Goal: Transaction & Acquisition: Purchase product/service

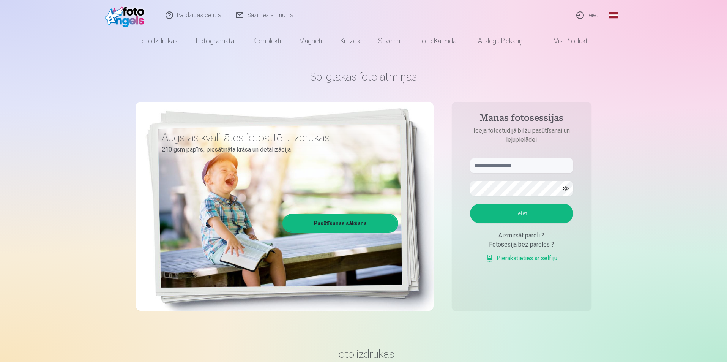
click at [593, 12] on link "Ieiet" at bounding box center [588, 15] width 36 height 30
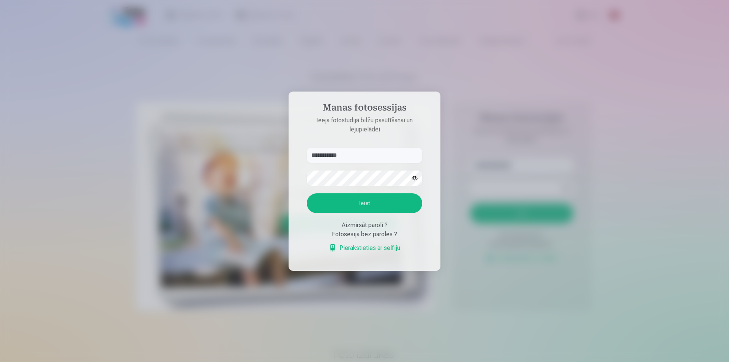
type input "**********"
click at [477, 145] on div at bounding box center [364, 181] width 729 height 362
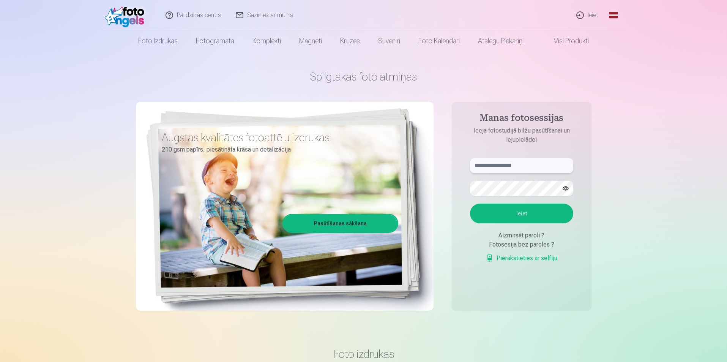
click at [515, 168] on input "text" at bounding box center [521, 165] width 103 height 15
type input "**********"
click at [491, 210] on button "Ieiet" at bounding box center [521, 214] width 103 height 20
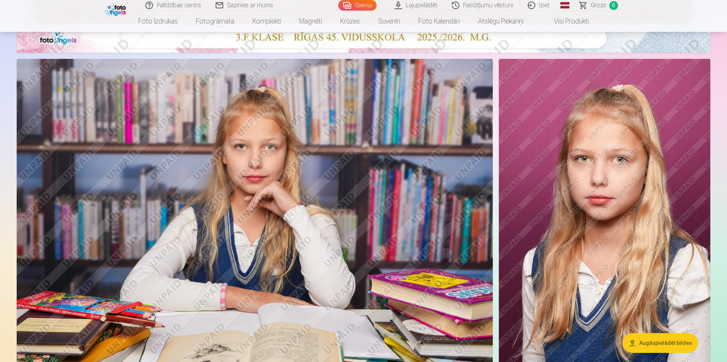
scroll to position [646, 0]
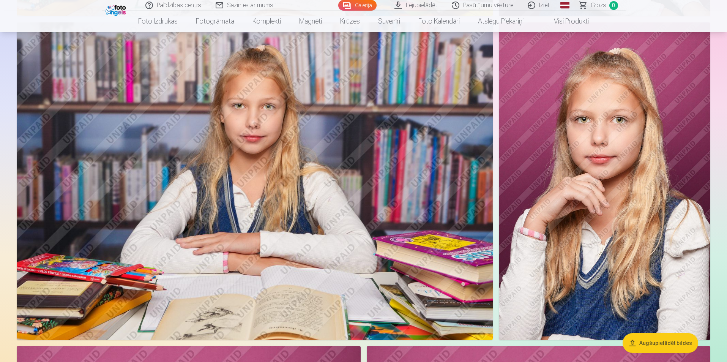
click at [668, 340] on button "Augšupielādēt bildes" at bounding box center [661, 343] width 76 height 20
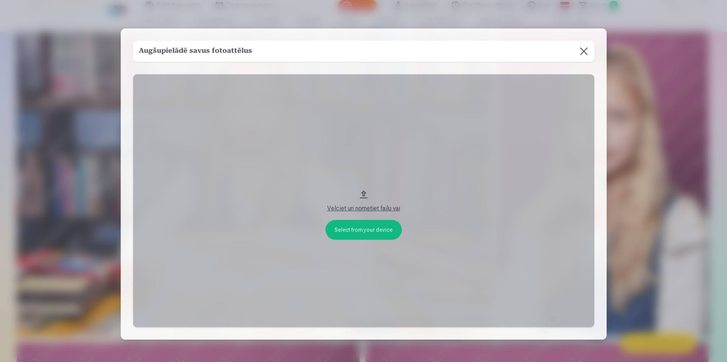
scroll to position [1180, 0]
click at [585, 50] on button at bounding box center [584, 51] width 21 height 21
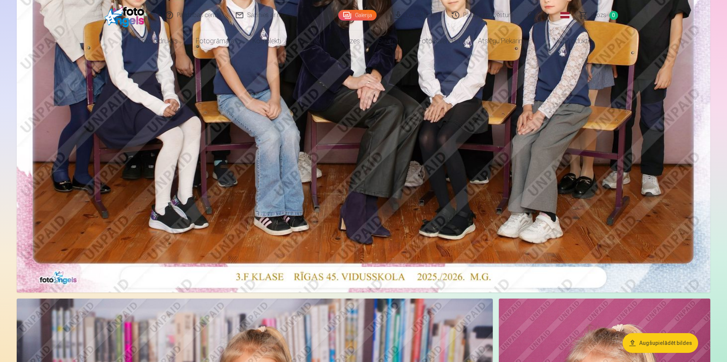
scroll to position [0, 0]
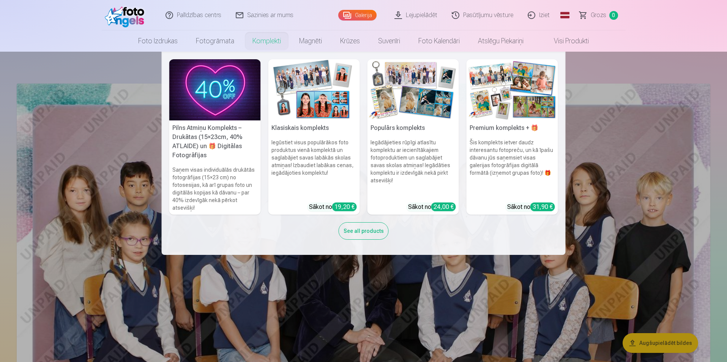
click at [299, 83] on img at bounding box center [315, 89] width 92 height 61
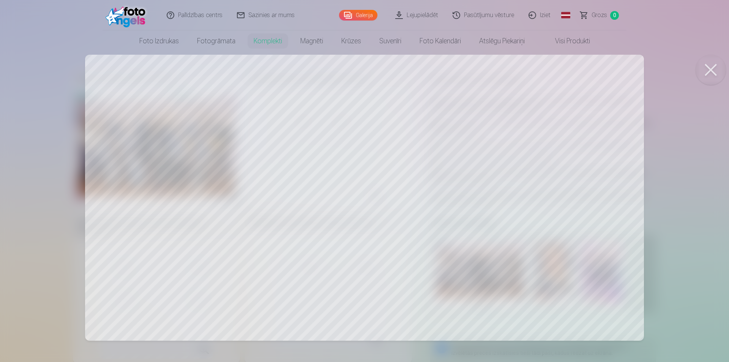
click at [188, 192] on div at bounding box center [364, 181] width 729 height 362
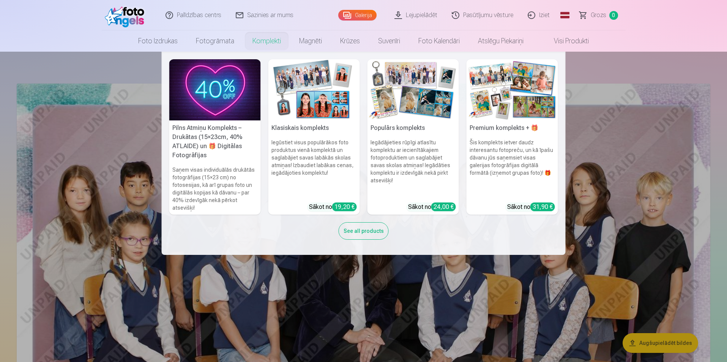
click at [269, 39] on link "Komplekti" at bounding box center [266, 40] width 47 height 21
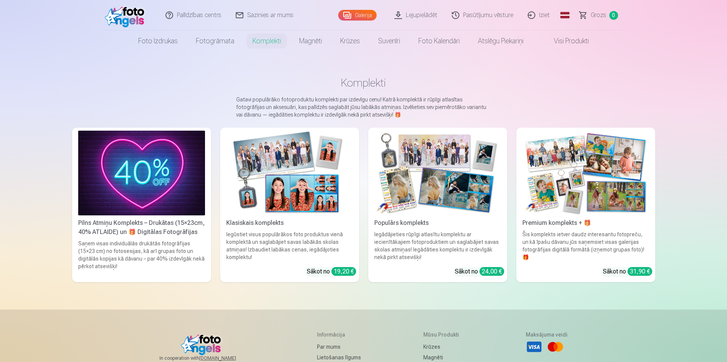
click at [305, 180] on img at bounding box center [289, 173] width 127 height 85
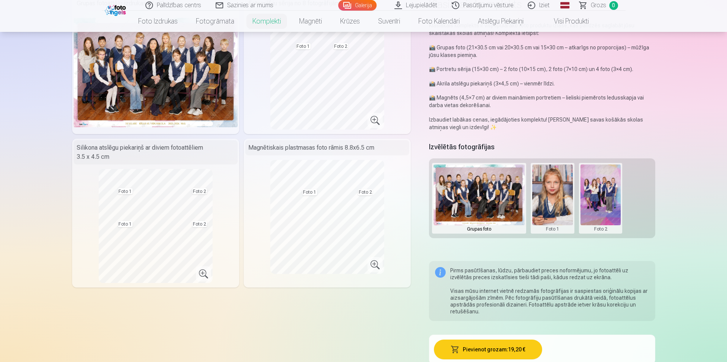
scroll to position [76, 0]
click at [173, 155] on div "Silikona atslēgu piekariņš ar diviem fotoattēliem 3.5 x 4.5 cm" at bounding box center [156, 152] width 164 height 24
click at [103, 156] on div "Silikona atslēgu piekariņš ar diviem fotoattēliem 3.5 x 4.5 cm" at bounding box center [156, 152] width 164 height 24
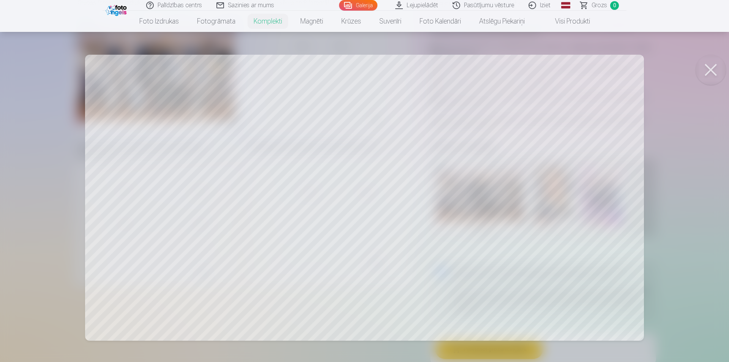
click at [215, 233] on div at bounding box center [364, 181] width 729 height 362
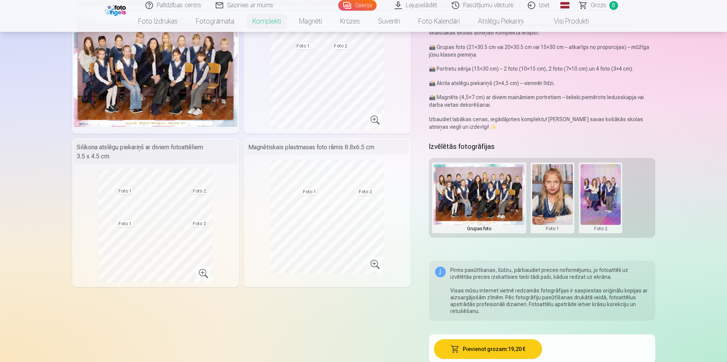
click at [555, 190] on button at bounding box center [553, 198] width 41 height 68
click at [549, 177] on div at bounding box center [363, 181] width 727 height 362
click at [599, 181] on button at bounding box center [601, 198] width 41 height 68
click at [499, 177] on div at bounding box center [363, 181] width 727 height 362
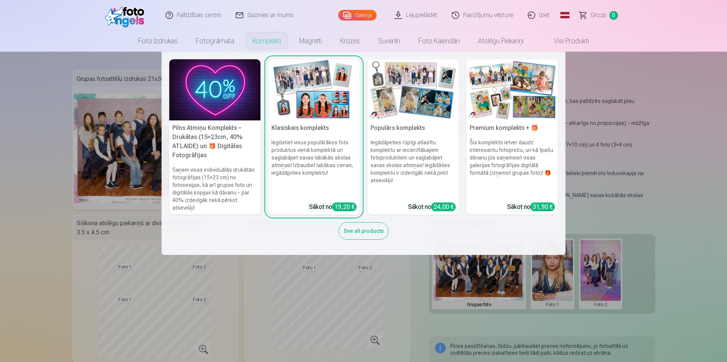
click at [407, 101] on img at bounding box center [414, 89] width 92 height 61
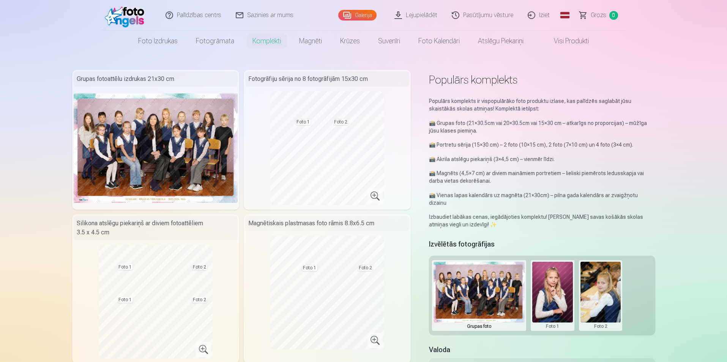
click at [558, 279] on button at bounding box center [553, 296] width 41 height 68
click at [557, 289] on button "Nomainiet foto" at bounding box center [553, 287] width 62 height 21
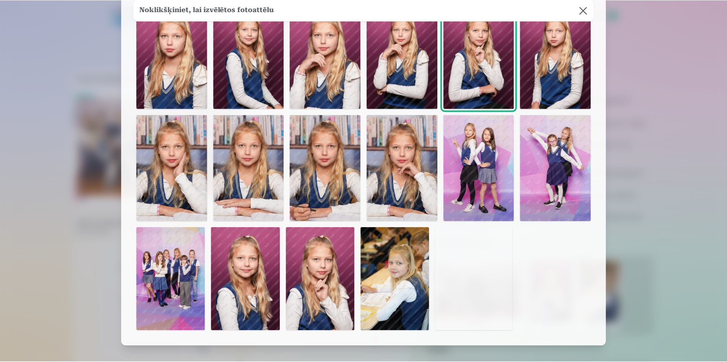
scroll to position [30, 0]
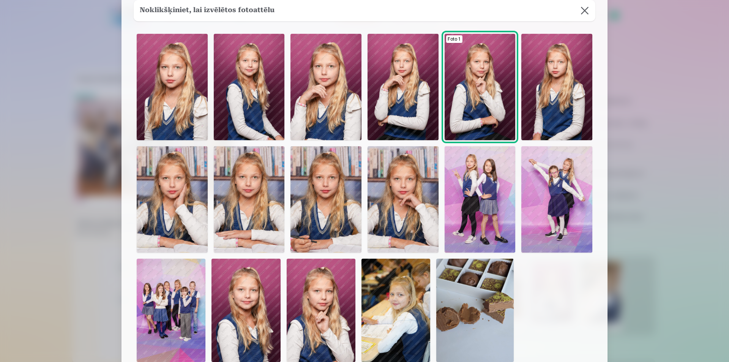
click at [412, 192] on img at bounding box center [403, 199] width 71 height 106
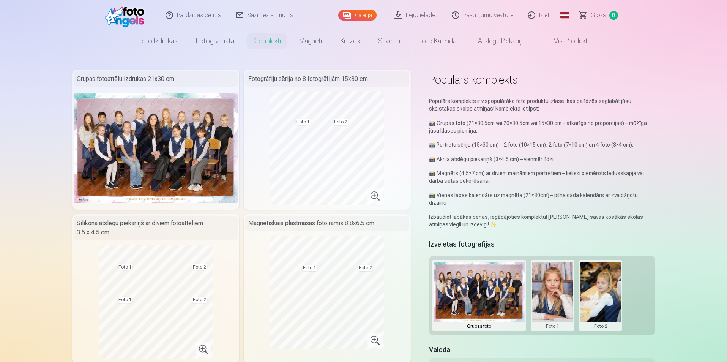
click at [604, 272] on button at bounding box center [601, 296] width 41 height 68
click at [604, 267] on div at bounding box center [363, 181] width 727 height 362
click at [604, 275] on button at bounding box center [601, 296] width 41 height 68
click at [604, 289] on button "Nomainiet foto" at bounding box center [601, 287] width 62 height 21
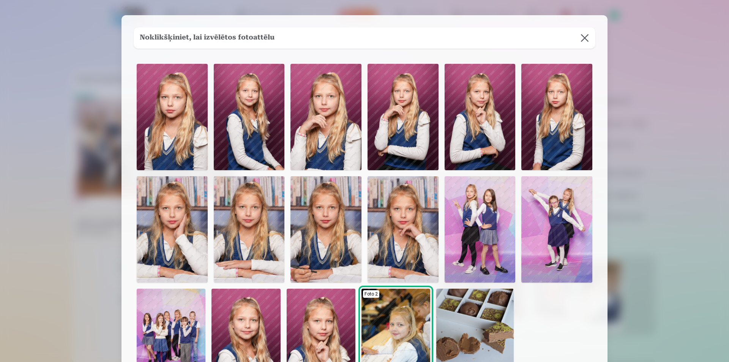
click at [169, 234] on img at bounding box center [172, 229] width 71 height 106
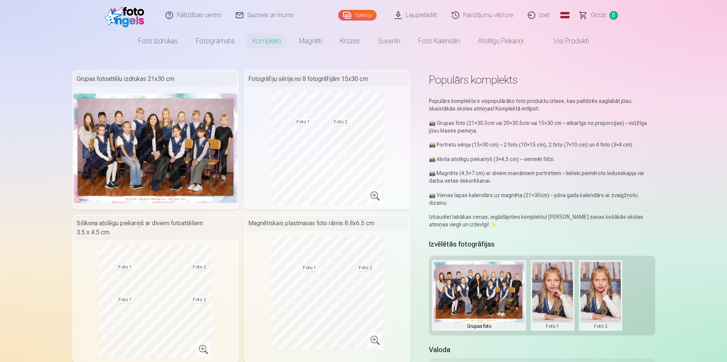
click at [604, 277] on button at bounding box center [601, 296] width 41 height 68
click at [609, 291] on button "Nomainiet foto" at bounding box center [601, 287] width 62 height 21
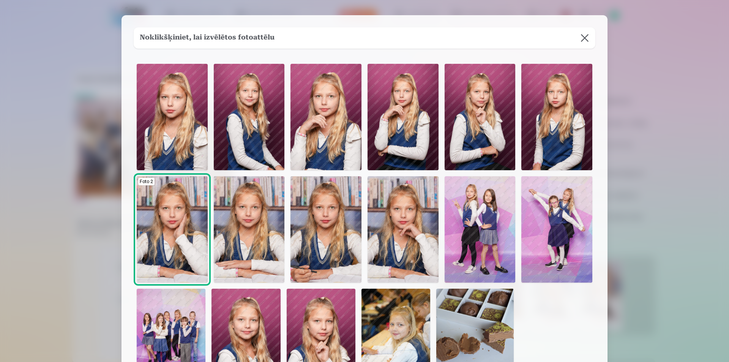
click at [338, 224] on img at bounding box center [326, 229] width 71 height 106
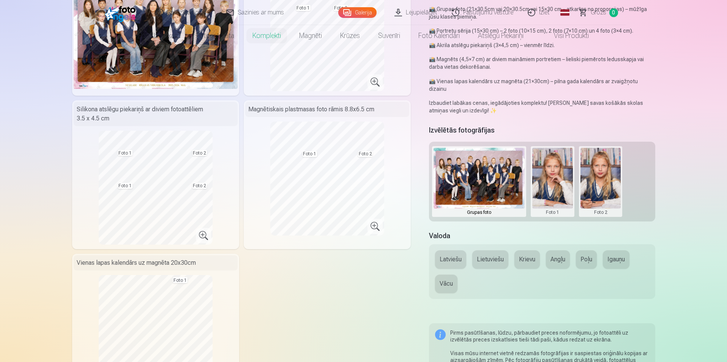
scroll to position [0, 0]
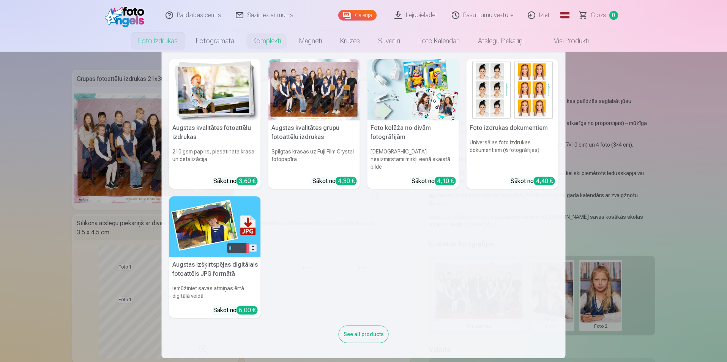
click at [143, 43] on link "Foto izdrukas" at bounding box center [158, 40] width 58 height 21
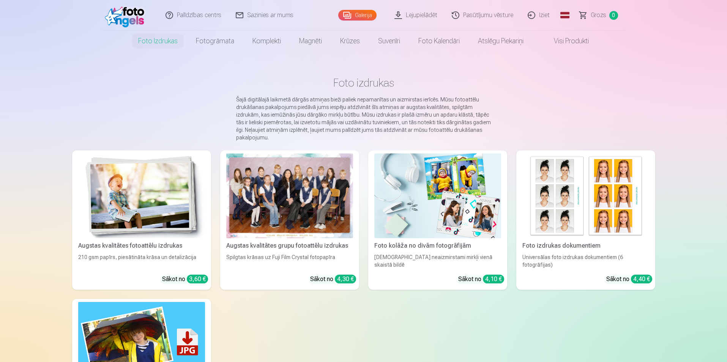
click at [281, 185] on div at bounding box center [289, 195] width 127 height 85
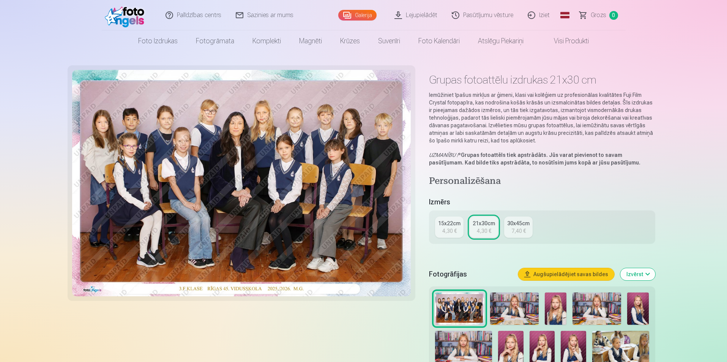
click at [448, 224] on div "15x22cm" at bounding box center [449, 224] width 22 height 8
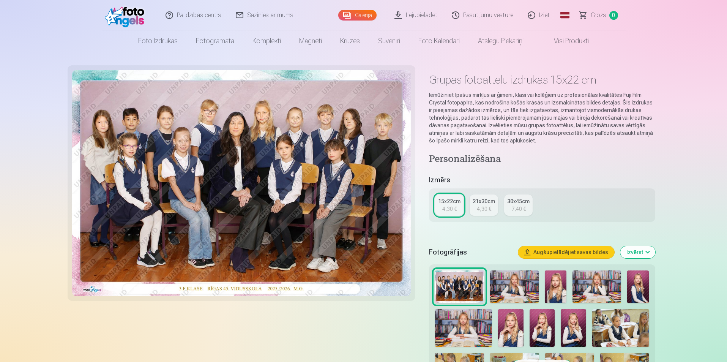
click at [485, 205] on div "21x30cm" at bounding box center [484, 202] width 22 height 8
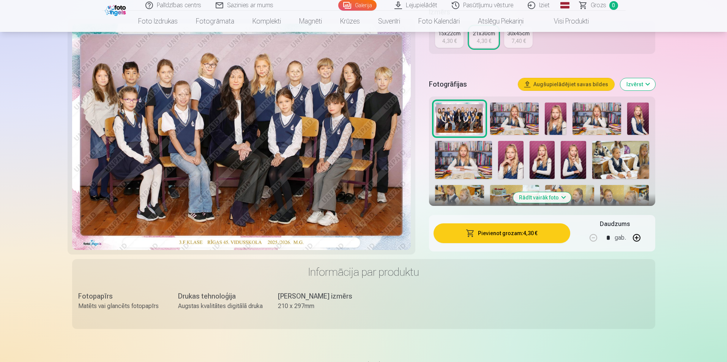
scroll to position [114, 0]
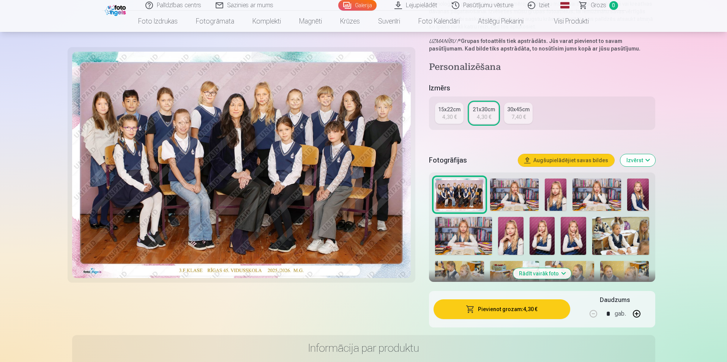
click at [638, 161] on button "Izvērst" at bounding box center [638, 160] width 35 height 12
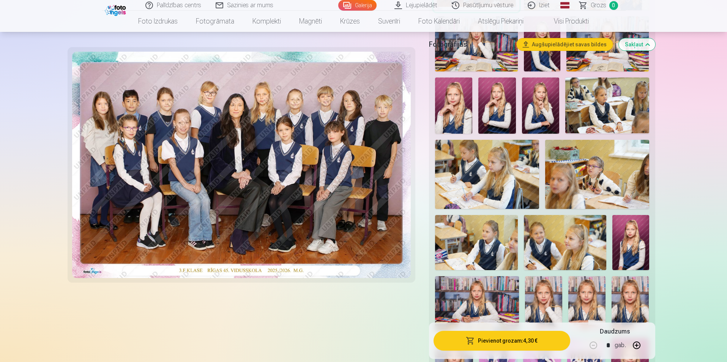
scroll to position [228, 0]
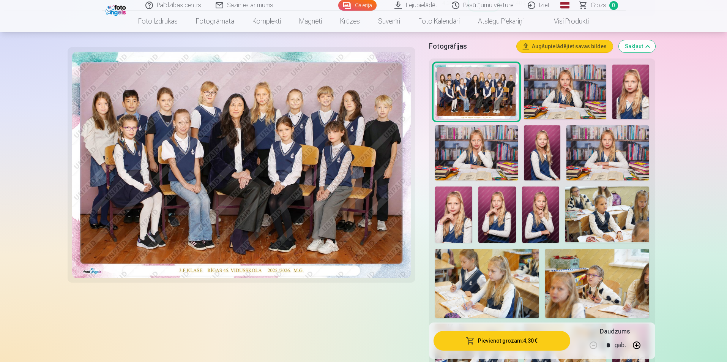
click at [573, 84] on img at bounding box center [565, 92] width 82 height 55
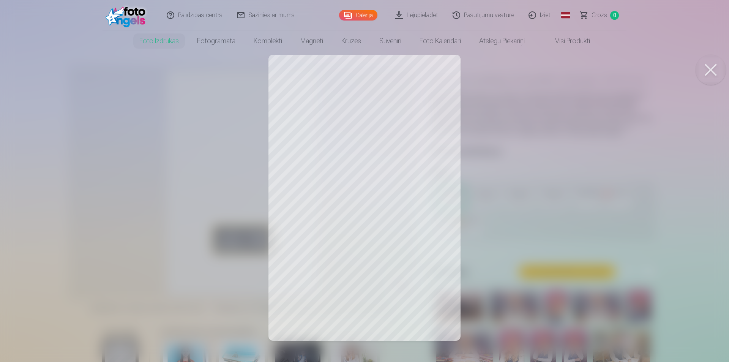
click at [706, 70] on button at bounding box center [711, 70] width 30 height 30
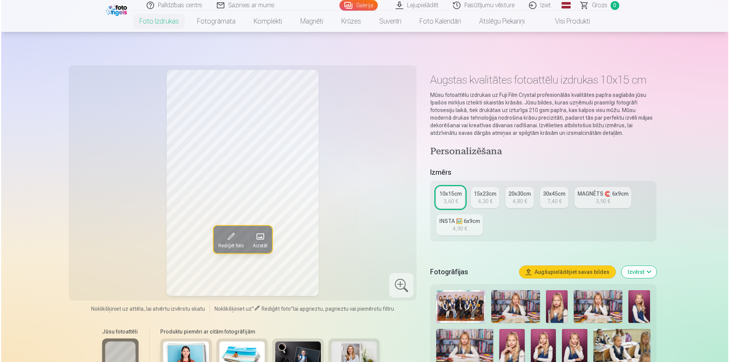
scroll to position [76, 0]
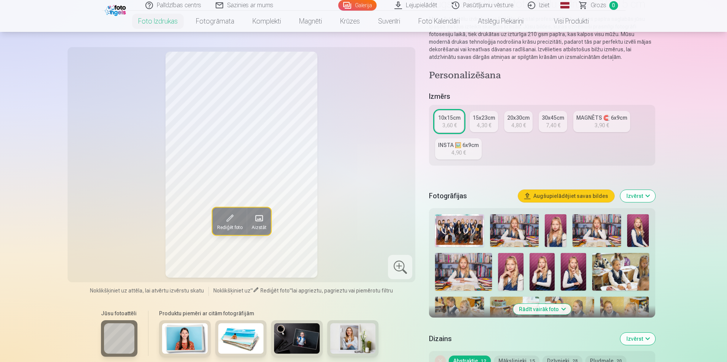
click at [233, 220] on span at bounding box center [229, 218] width 12 height 12
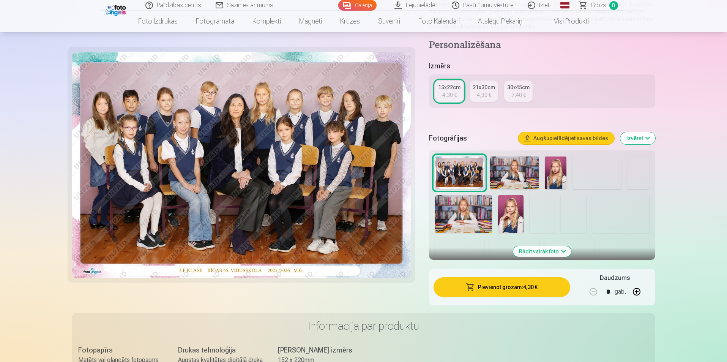
scroll to position [228, 0]
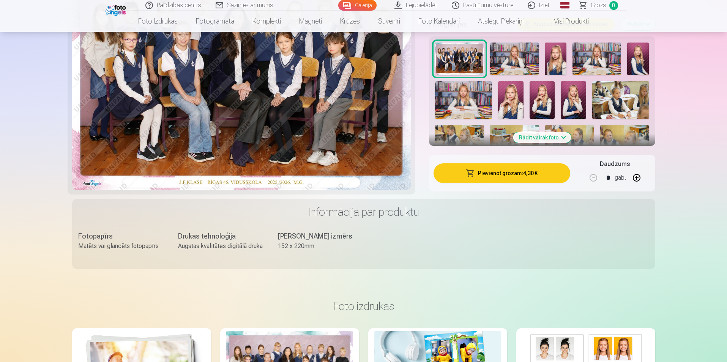
click at [548, 136] on button "Rādīt vairāk foto" at bounding box center [542, 137] width 58 height 11
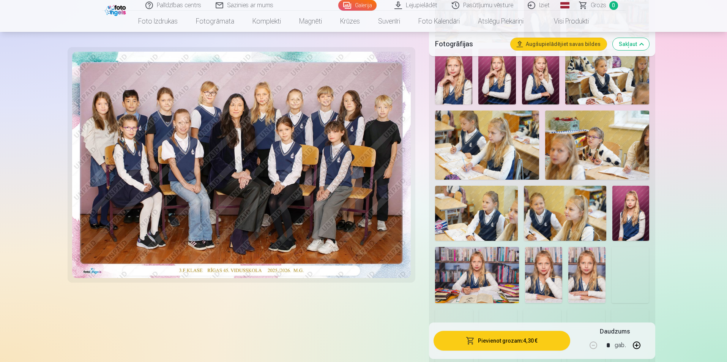
scroll to position [418, 0]
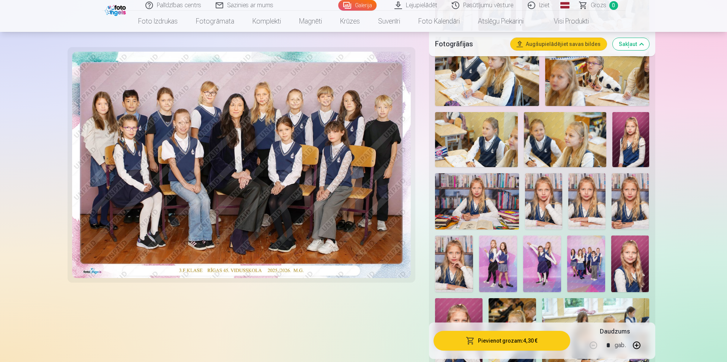
click at [501, 259] on img at bounding box center [498, 263] width 38 height 57
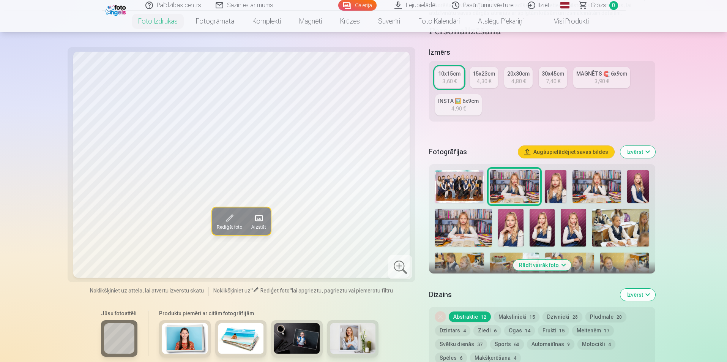
scroll to position [228, 0]
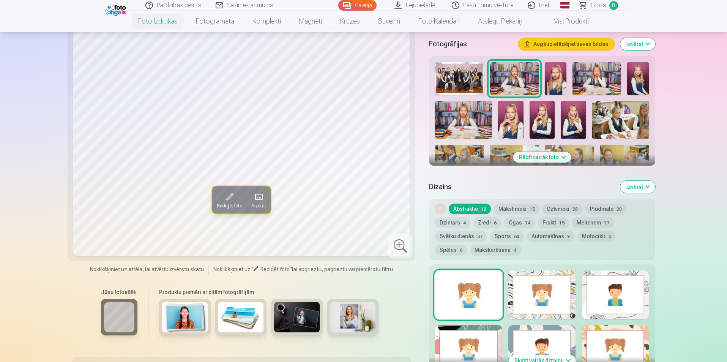
click at [546, 155] on button "Rādīt vairāk foto" at bounding box center [542, 157] width 58 height 11
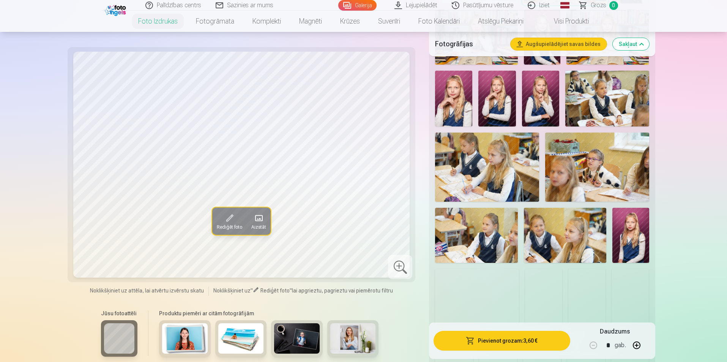
scroll to position [456, 0]
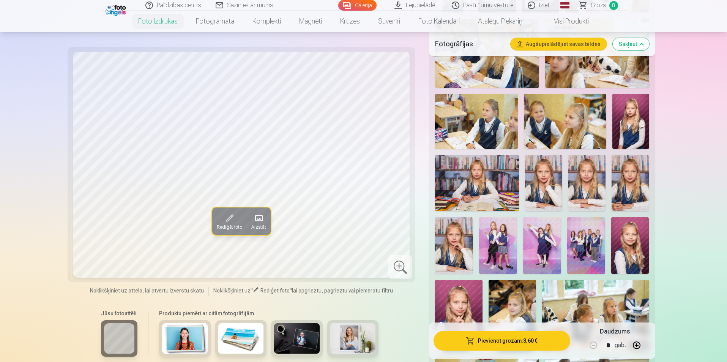
click at [496, 247] on img at bounding box center [498, 245] width 38 height 57
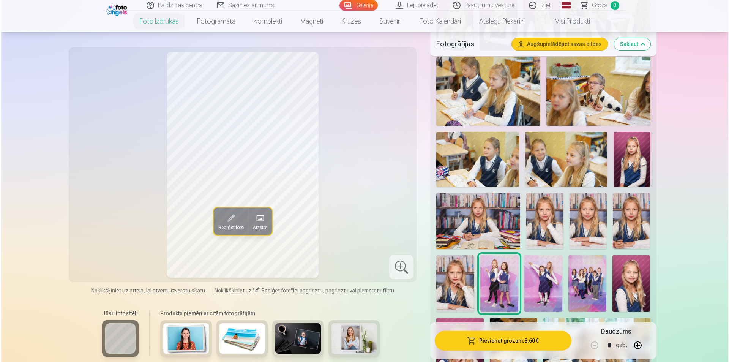
scroll to position [342, 0]
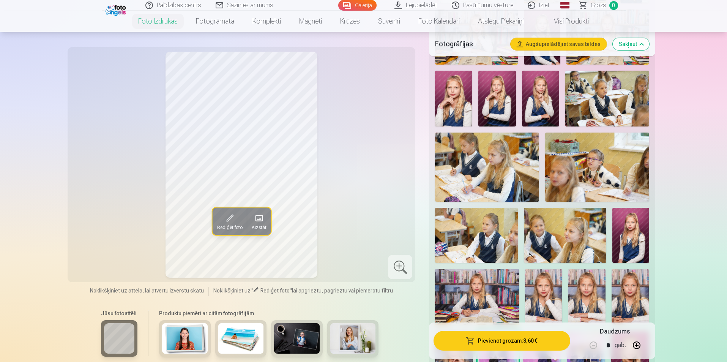
click at [400, 267] on div at bounding box center [400, 267] width 24 height 24
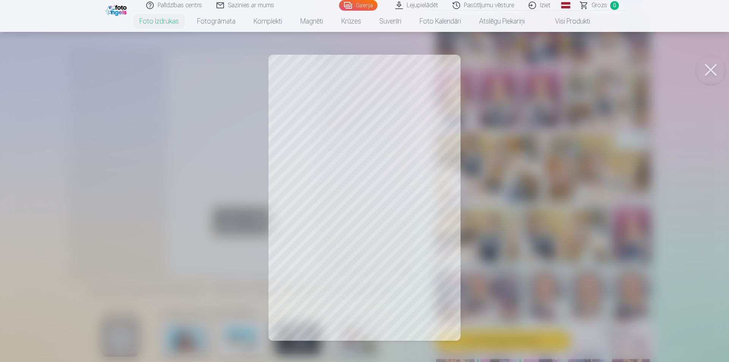
click at [591, 236] on div at bounding box center [364, 181] width 729 height 362
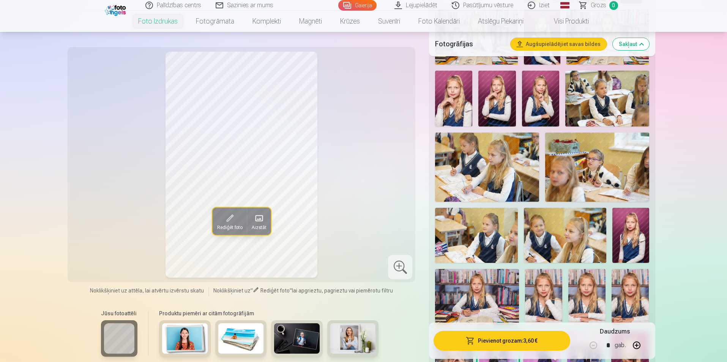
click at [496, 339] on button "Pievienot grozam : 3,60 €" at bounding box center [502, 341] width 136 height 20
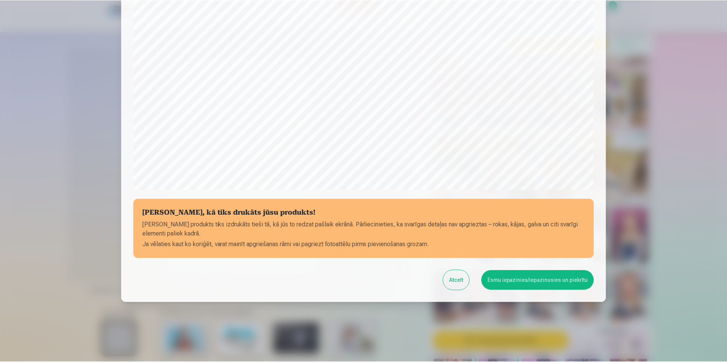
scroll to position [185, 0]
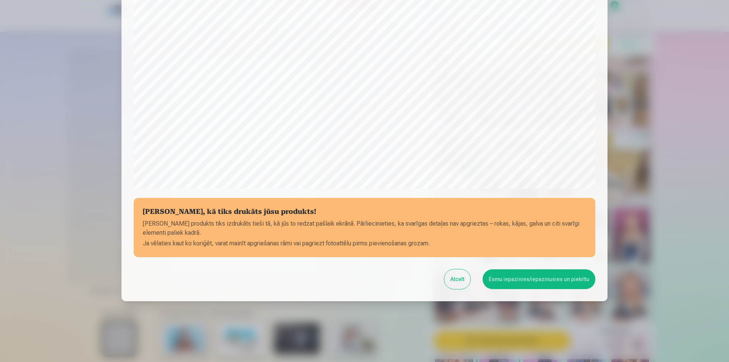
click at [464, 278] on button "Atcelt" at bounding box center [457, 279] width 26 height 20
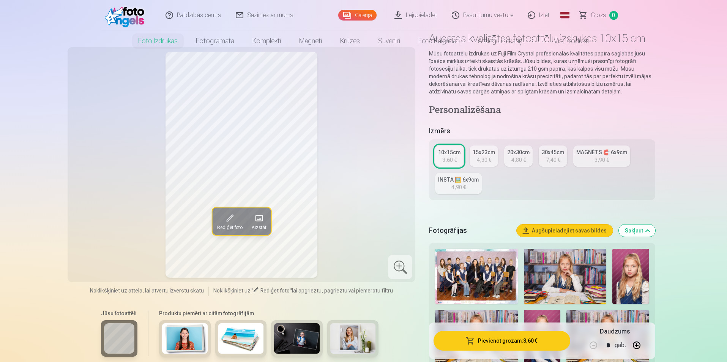
scroll to position [0, 0]
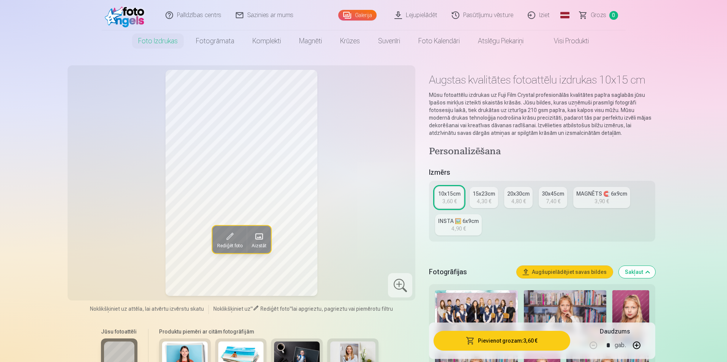
click at [457, 198] on link "10x15cm 3,60 €" at bounding box center [449, 197] width 28 height 21
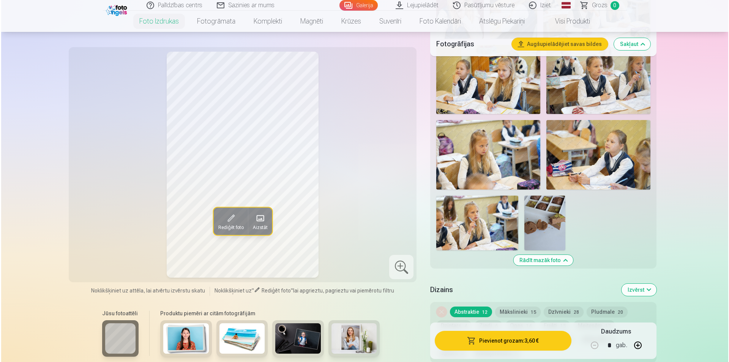
scroll to position [1026, 0]
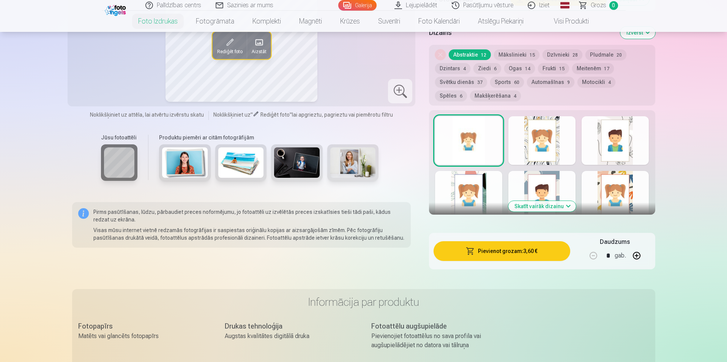
click at [510, 250] on button "Pievienot grozam : 3,60 €" at bounding box center [502, 251] width 136 height 20
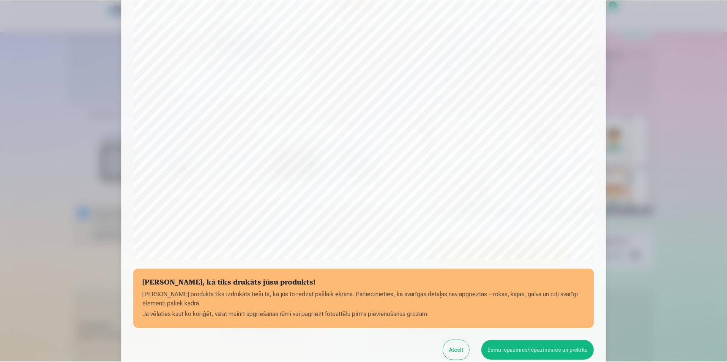
scroll to position [185, 0]
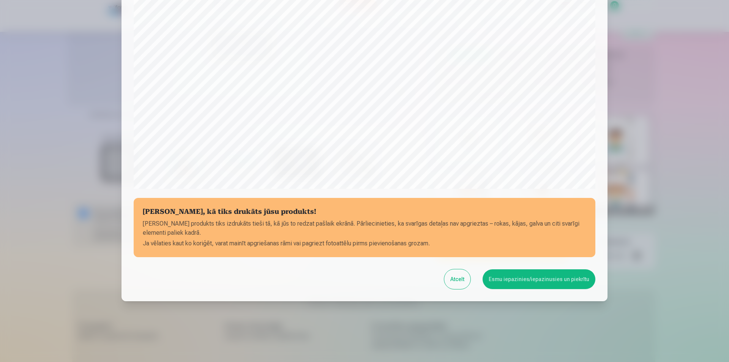
click at [534, 278] on button "Esmu iepazinies/iepazinusies un piekrītu" at bounding box center [539, 279] width 113 height 20
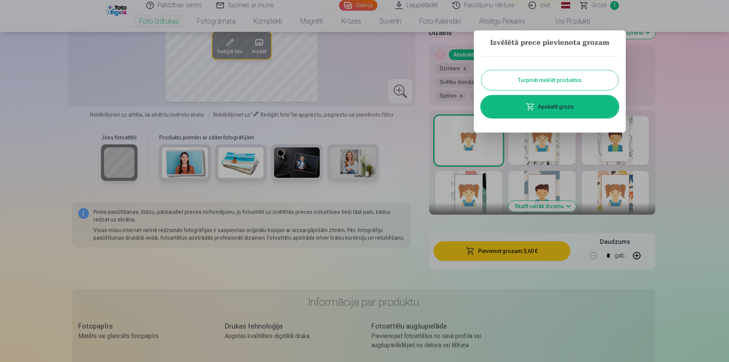
click at [551, 79] on button "Turpināt meklēt produktus" at bounding box center [550, 80] width 137 height 20
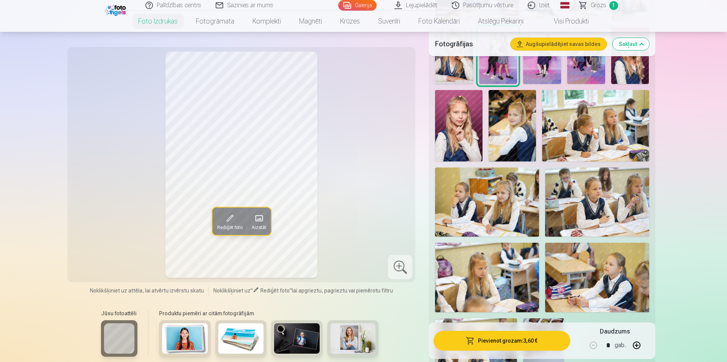
scroll to position [532, 0]
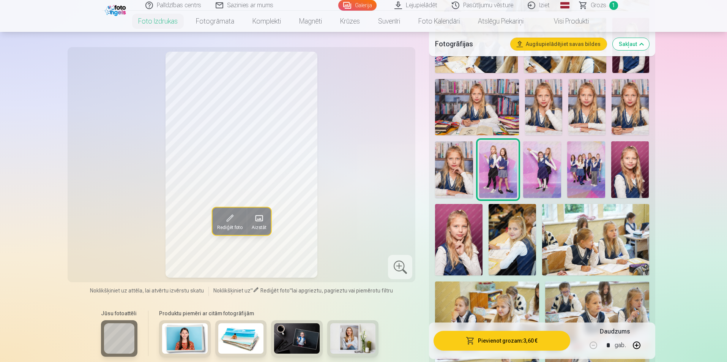
click at [460, 165] on img at bounding box center [454, 169] width 38 height 57
click at [225, 221] on span at bounding box center [229, 218] width 12 height 12
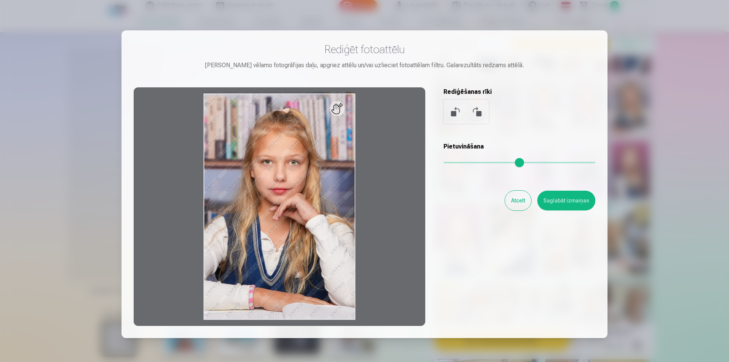
drag, startPoint x: 449, startPoint y: 159, endPoint x: 447, endPoint y: 154, distance: 5.3
click at [447, 162] on input "range" at bounding box center [520, 163] width 152 height 2
click at [450, 163] on input "range" at bounding box center [520, 163] width 152 height 2
type input "****"
click at [572, 201] on button "Saglabāt izmaiņas" at bounding box center [566, 201] width 58 height 20
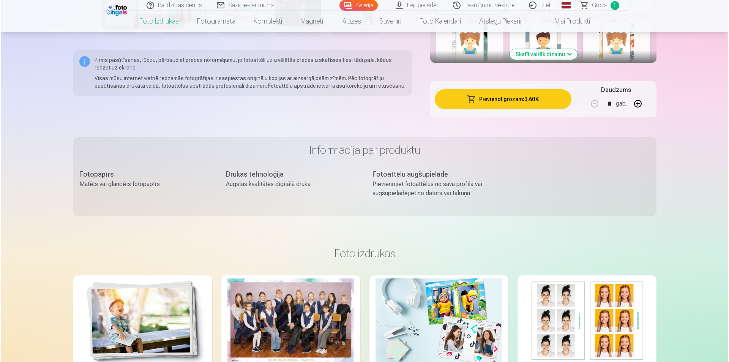
scroll to position [1064, 0]
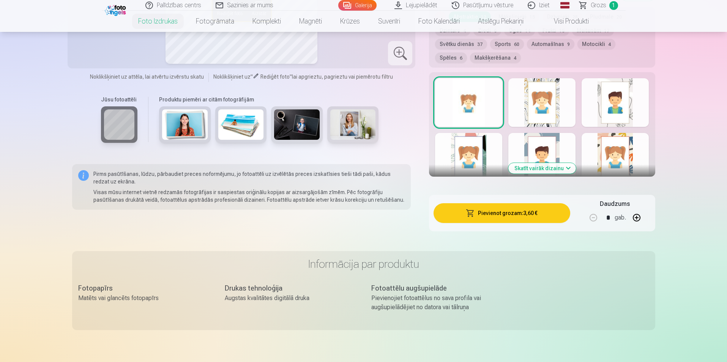
click at [514, 209] on button "Pievienot grozam : 3,60 €" at bounding box center [502, 213] width 136 height 20
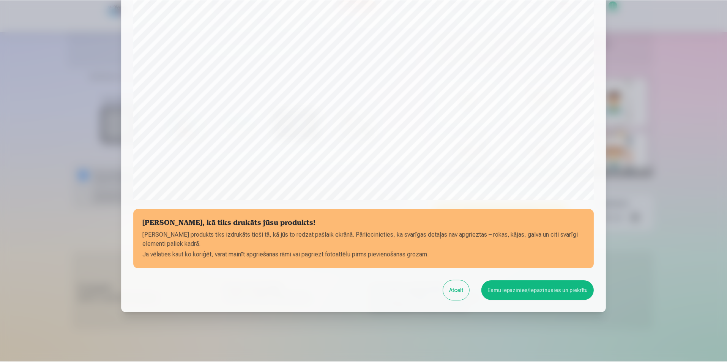
scroll to position [185, 0]
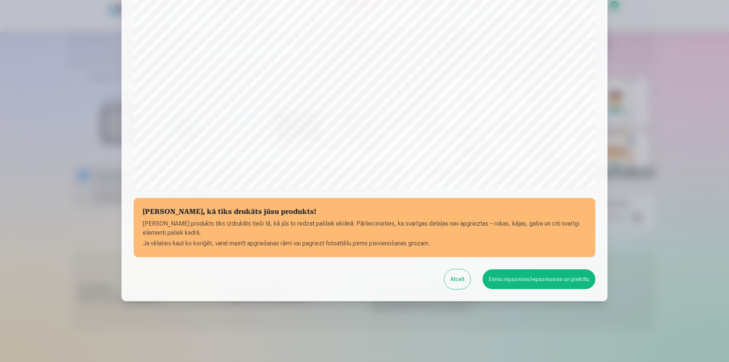
click at [514, 278] on button "Esmu iepazinies/iepazinusies un piekrītu" at bounding box center [539, 279] width 113 height 20
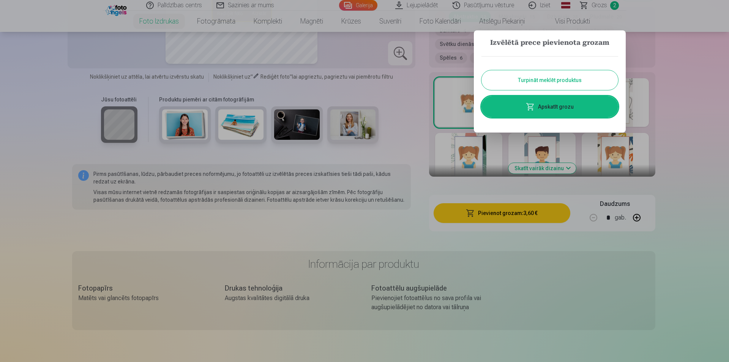
click at [563, 105] on link "Apskatīt grozu" at bounding box center [550, 106] width 137 height 21
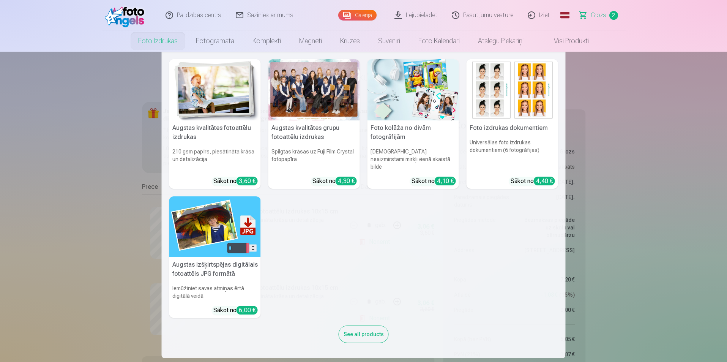
click at [152, 40] on link "Foto izdrukas" at bounding box center [158, 40] width 58 height 21
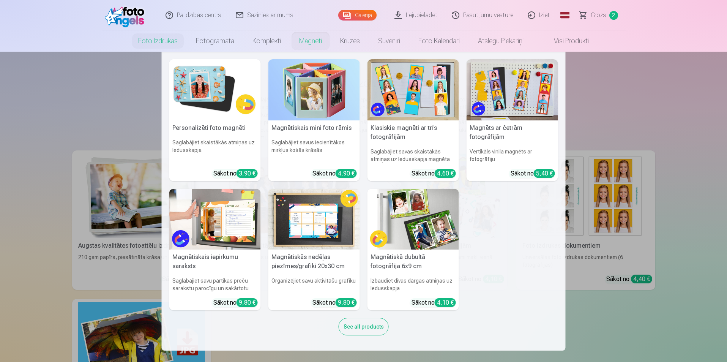
click at [310, 42] on link "Magnēti" at bounding box center [310, 40] width 41 height 21
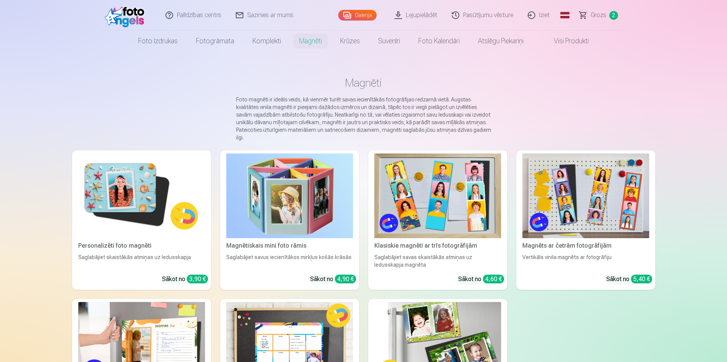
click at [116, 187] on img at bounding box center [141, 195] width 127 height 85
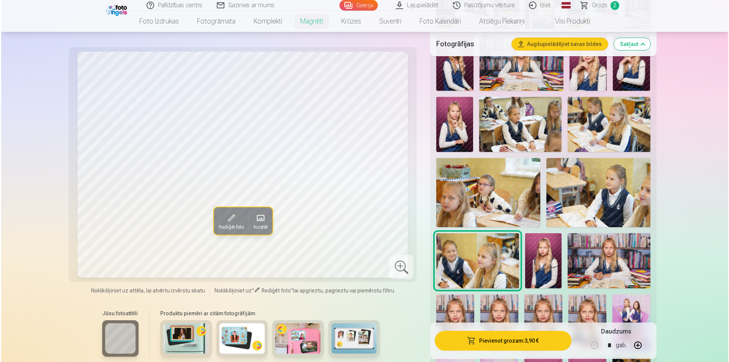
scroll to position [418, 0]
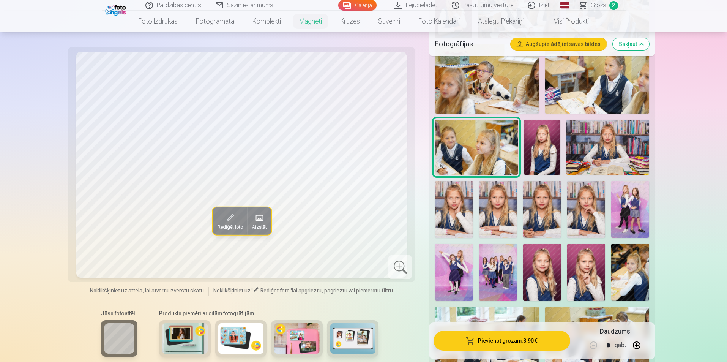
click at [595, 194] on img at bounding box center [586, 209] width 38 height 57
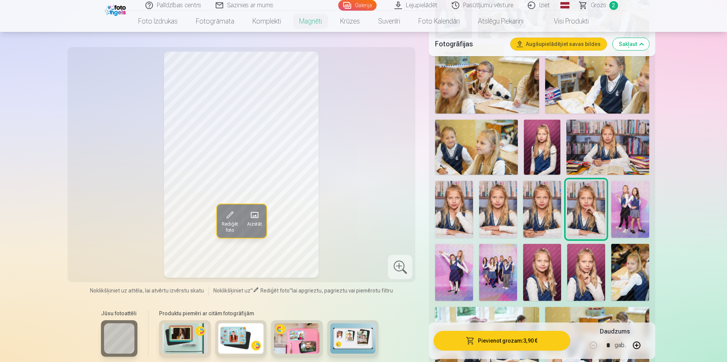
click at [504, 194] on img at bounding box center [498, 209] width 38 height 57
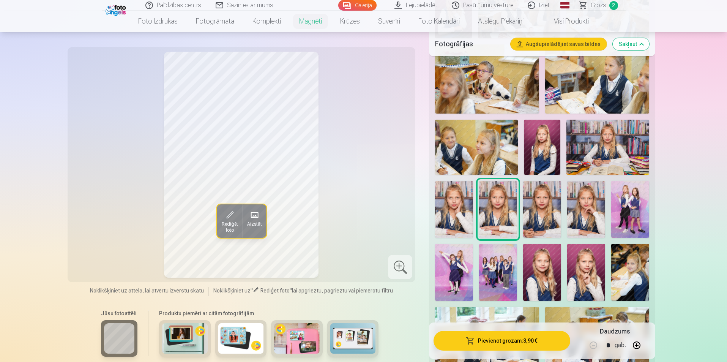
click at [512, 341] on button "Pievienot grozam : 3,90 €" at bounding box center [502, 341] width 136 height 20
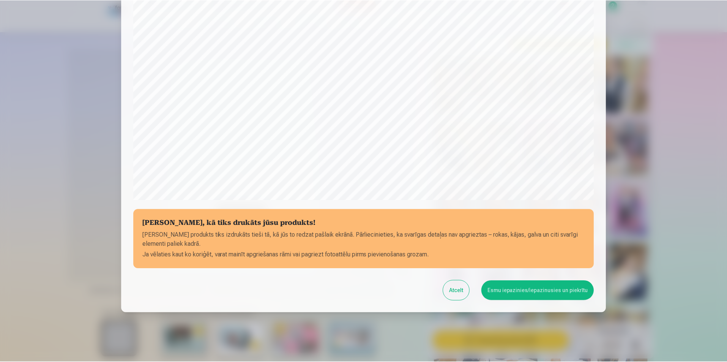
scroll to position [185, 0]
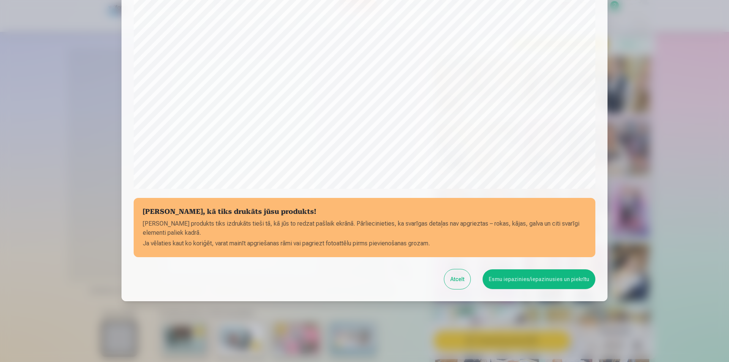
click at [523, 278] on button "Esmu iepazinies/iepazinusies un piekrītu" at bounding box center [539, 279] width 113 height 20
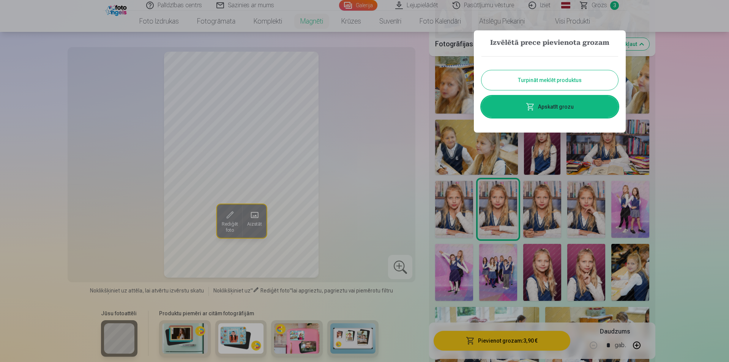
click at [558, 80] on button "Turpināt meklēt produktus" at bounding box center [550, 80] width 137 height 20
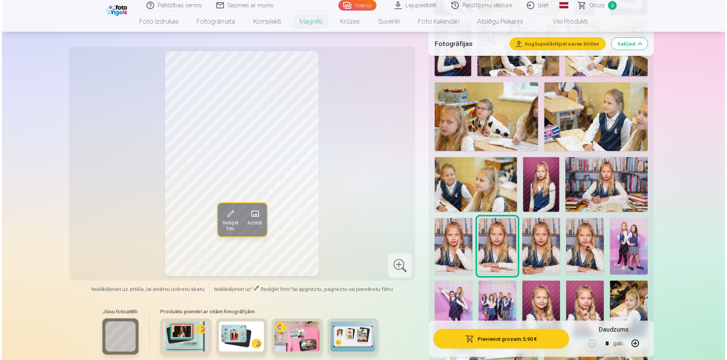
scroll to position [228, 0]
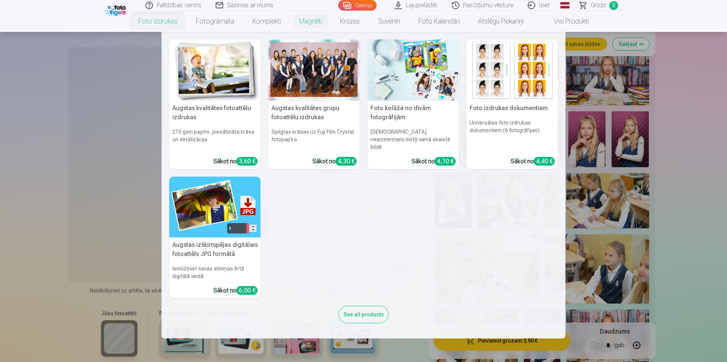
click at [329, 63] on div at bounding box center [315, 70] width 92 height 61
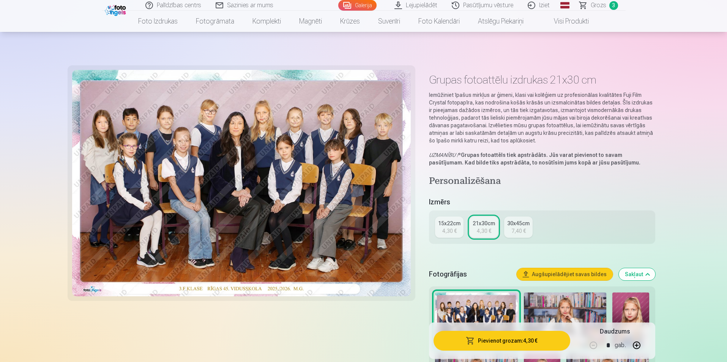
scroll to position [76, 0]
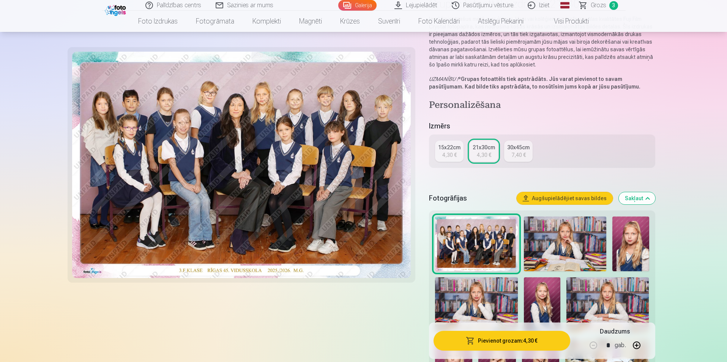
click at [476, 241] on img at bounding box center [476, 244] width 82 height 55
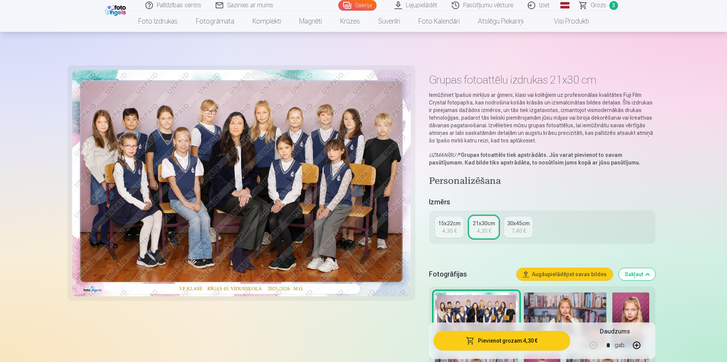
scroll to position [152, 0]
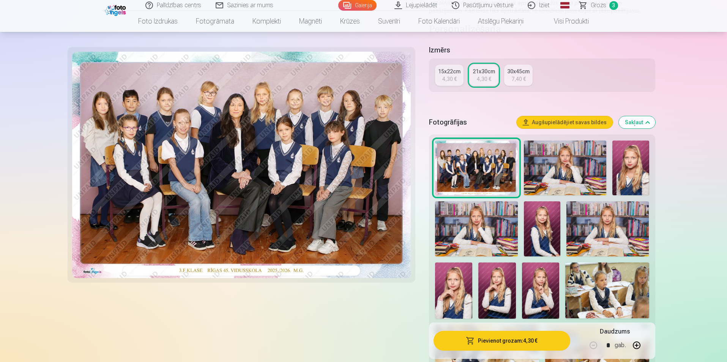
click at [510, 340] on button "Pievienot grozam : 4,30 €" at bounding box center [502, 341] width 136 height 20
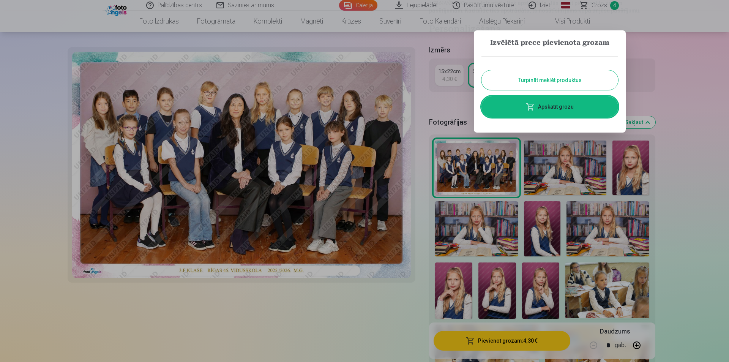
click at [558, 106] on link "Apskatīt grozu" at bounding box center [550, 106] width 137 height 21
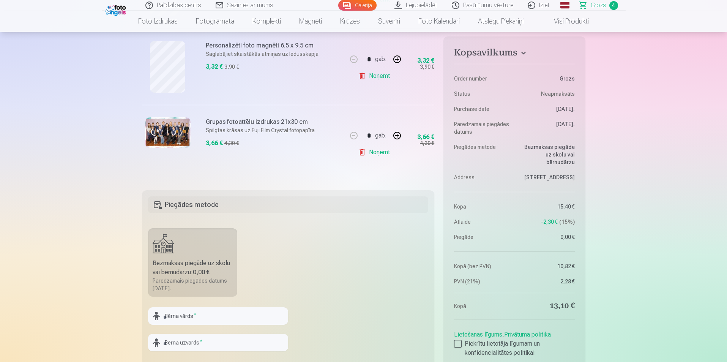
scroll to position [228, 0]
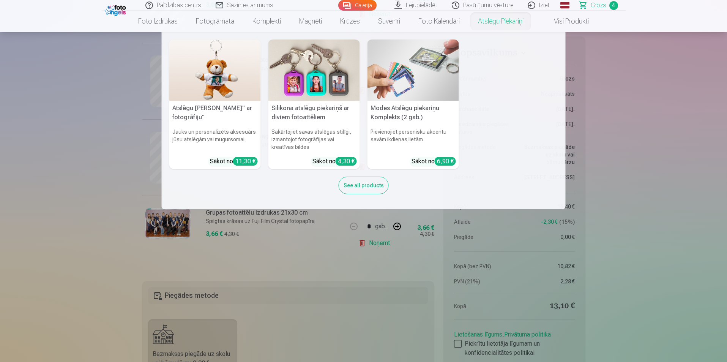
click at [408, 70] on img at bounding box center [414, 70] width 92 height 61
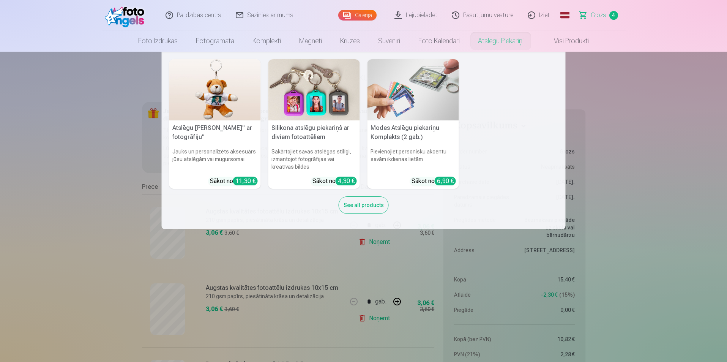
click at [485, 39] on link "Atslēgu piekariņi" at bounding box center [501, 40] width 64 height 21
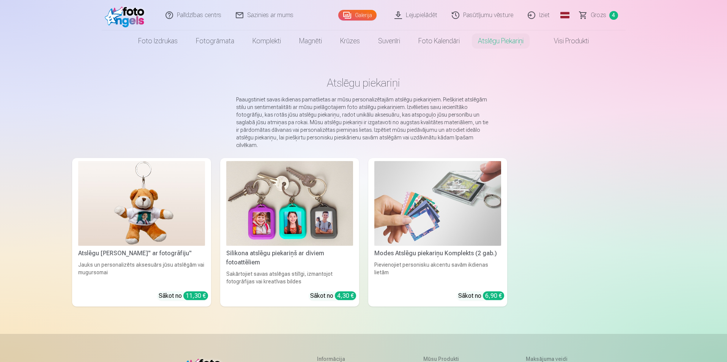
click at [270, 211] on img at bounding box center [289, 203] width 127 height 85
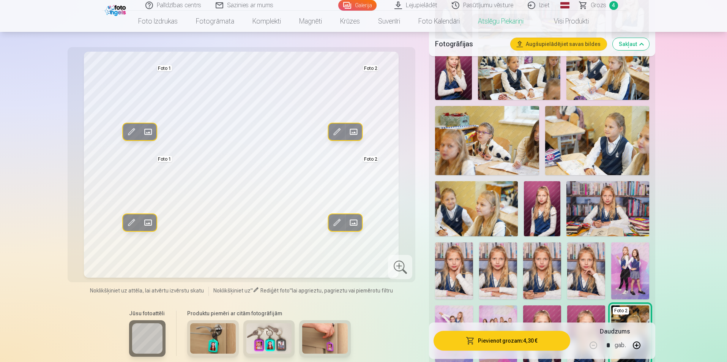
scroll to position [342, 0]
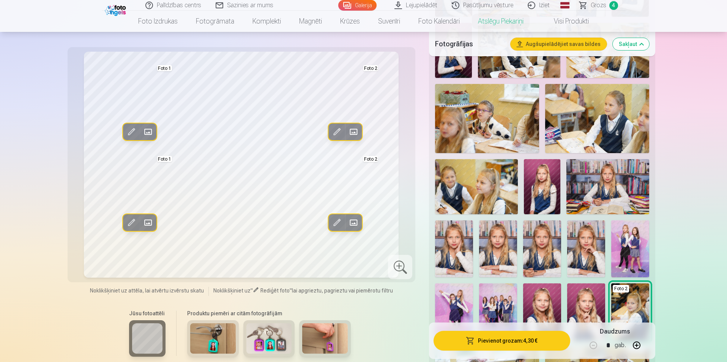
click at [454, 246] on img at bounding box center [454, 248] width 38 height 57
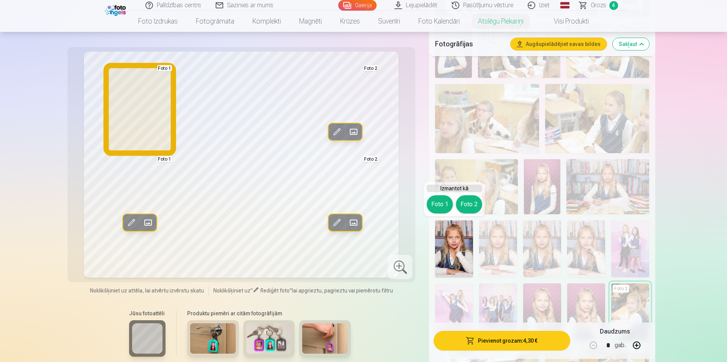
click at [438, 202] on button "Foto 1" at bounding box center [440, 204] width 26 height 18
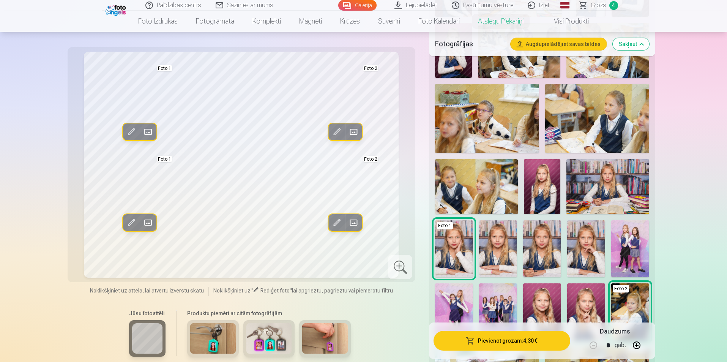
click at [548, 245] on img at bounding box center [542, 248] width 38 height 57
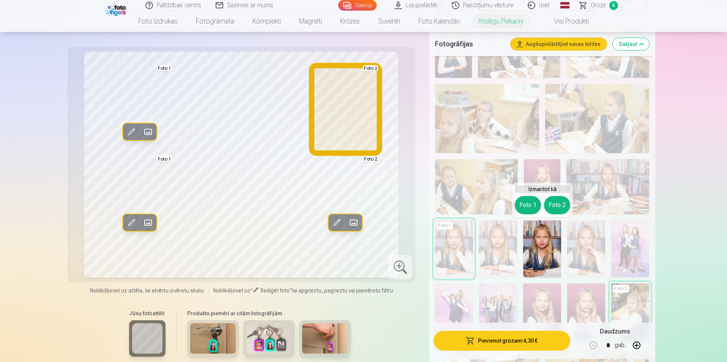
click at [558, 202] on button "Foto 2" at bounding box center [557, 205] width 26 height 18
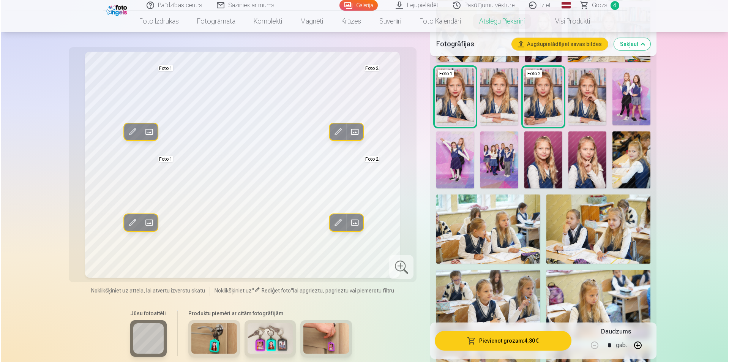
scroll to position [608, 0]
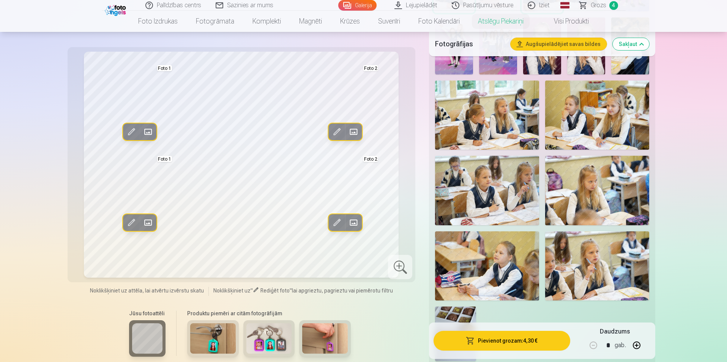
click at [496, 341] on button "Pievienot grozam : 4,30 €" at bounding box center [502, 341] width 136 height 20
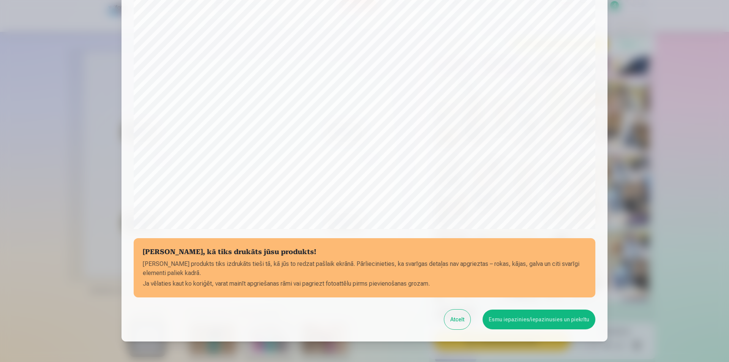
scroll to position [185, 0]
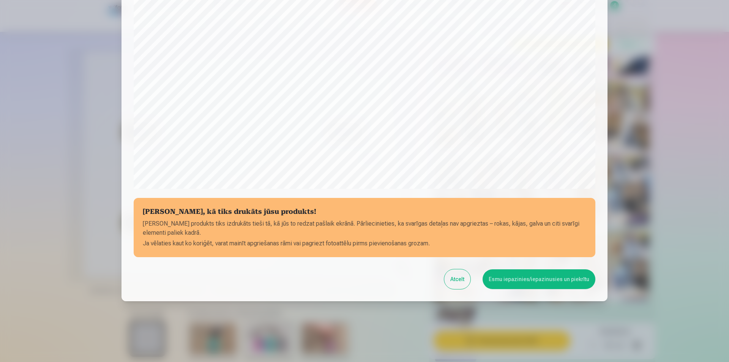
click at [518, 280] on button "Esmu iepazinies/iepazinusies un piekrītu" at bounding box center [539, 279] width 113 height 20
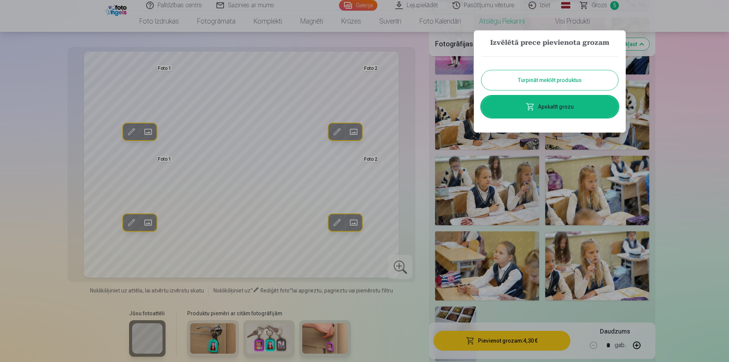
click at [550, 104] on link "Apskatīt grozu" at bounding box center [550, 106] width 137 height 21
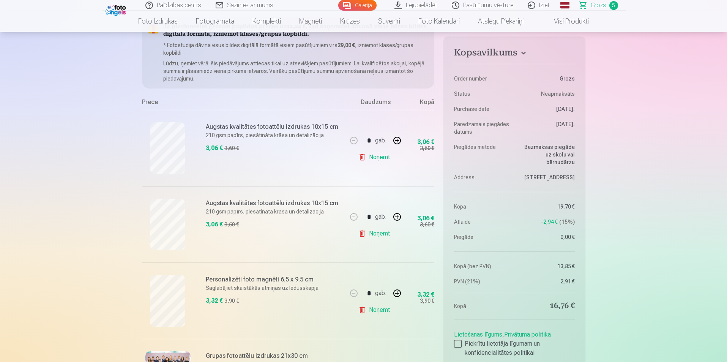
scroll to position [76, 0]
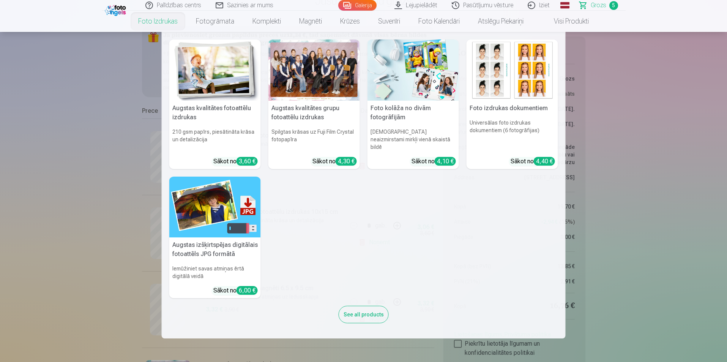
click at [148, 21] on link "Foto izdrukas" at bounding box center [158, 21] width 58 height 21
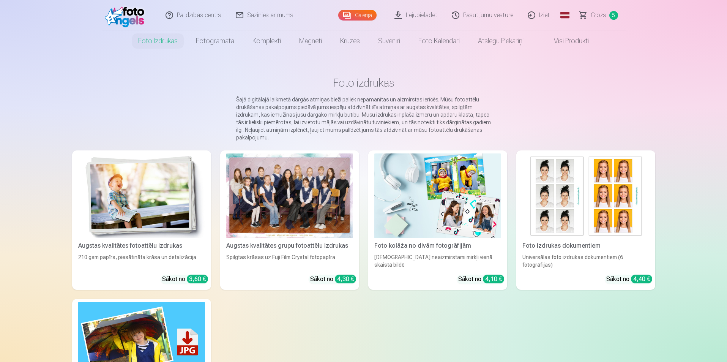
click at [597, 204] on img at bounding box center [586, 195] width 127 height 85
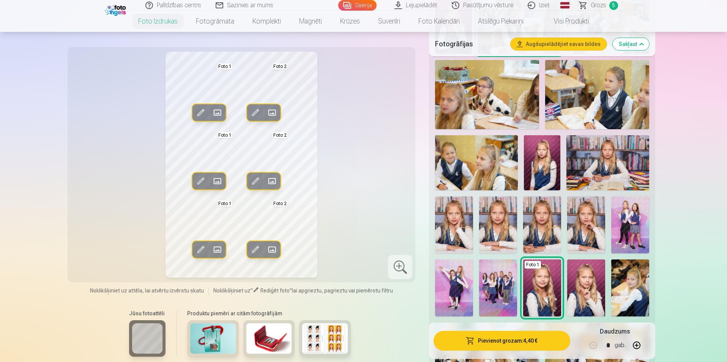
scroll to position [342, 0]
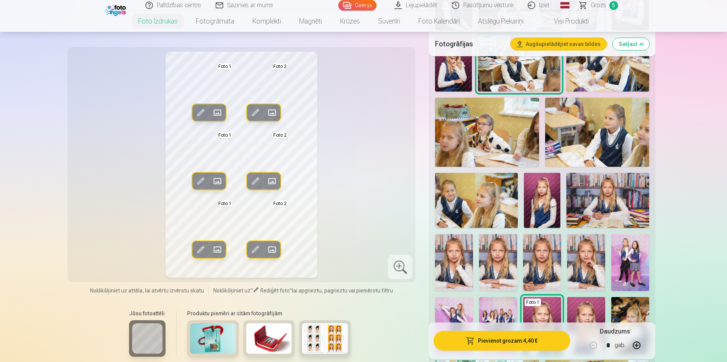
click at [454, 261] on img at bounding box center [454, 262] width 38 height 57
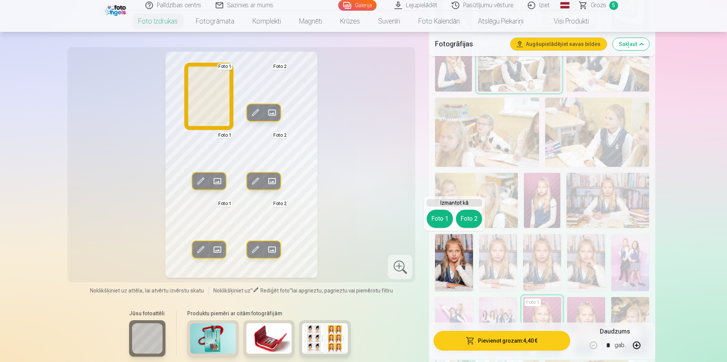
click at [440, 217] on button "Foto 1" at bounding box center [440, 219] width 26 height 18
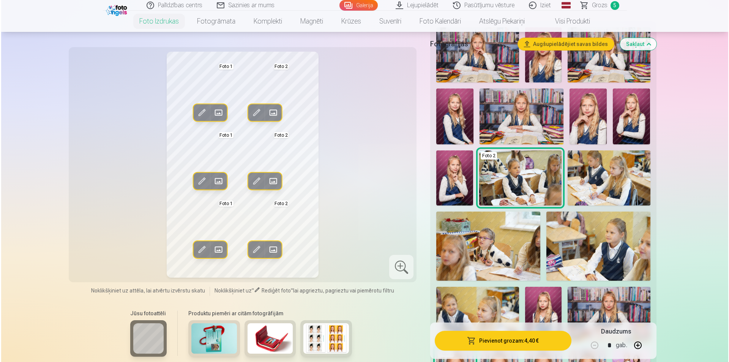
scroll to position [190, 0]
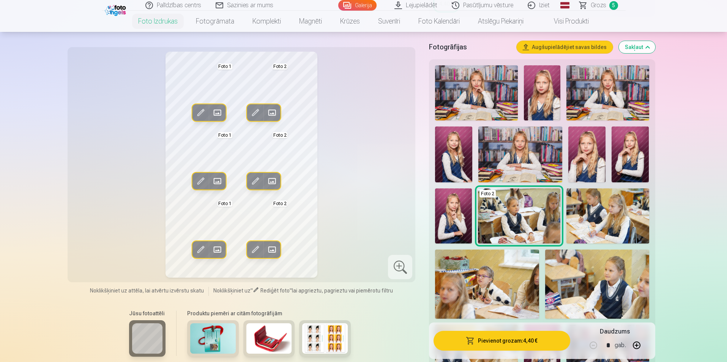
click at [457, 152] on img at bounding box center [453, 154] width 37 height 56
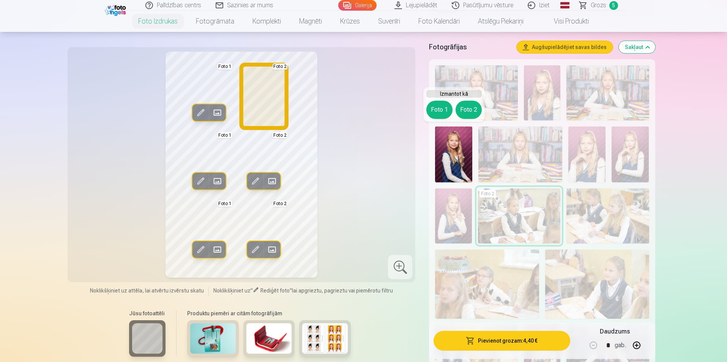
click at [471, 106] on button "Foto 2" at bounding box center [469, 110] width 26 height 18
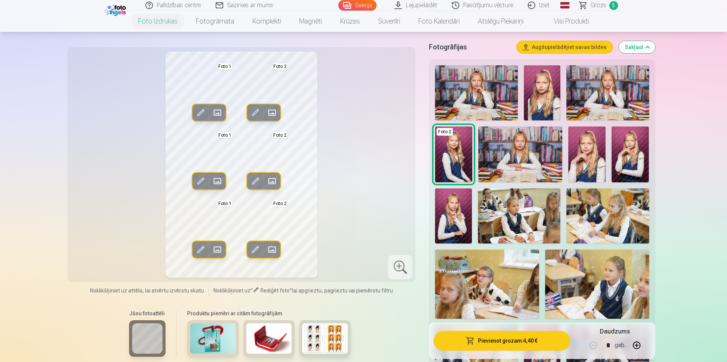
click at [511, 341] on button "Pievienot grozam : 4,40 €" at bounding box center [502, 341] width 136 height 20
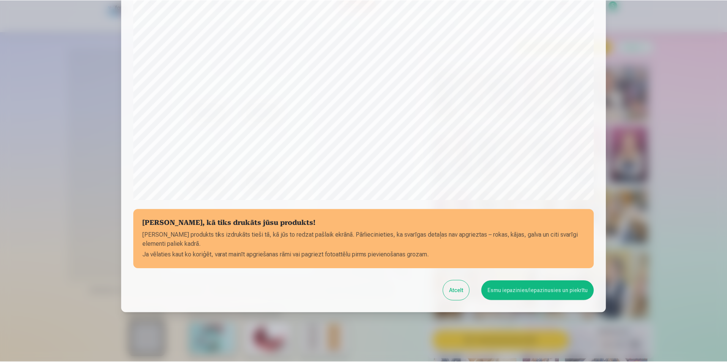
scroll to position [185, 0]
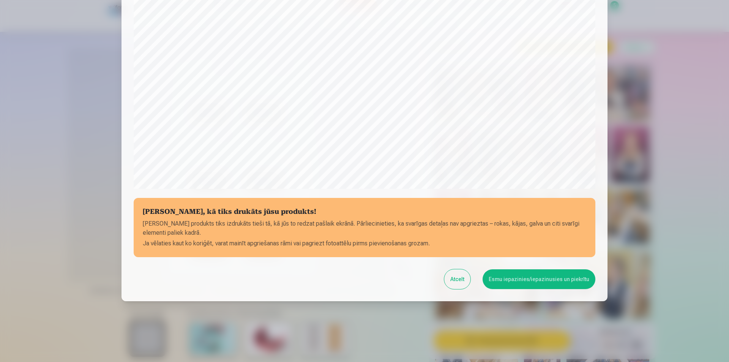
click at [531, 278] on button "Esmu iepazinies/iepazinusies un piekrītu" at bounding box center [539, 279] width 113 height 20
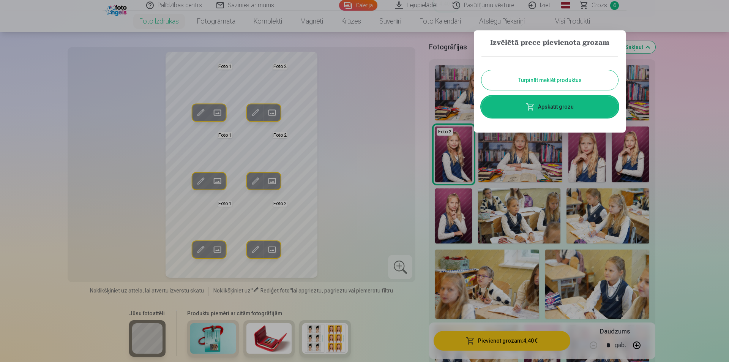
click at [564, 107] on link "Apskatīt grozu" at bounding box center [550, 106] width 137 height 21
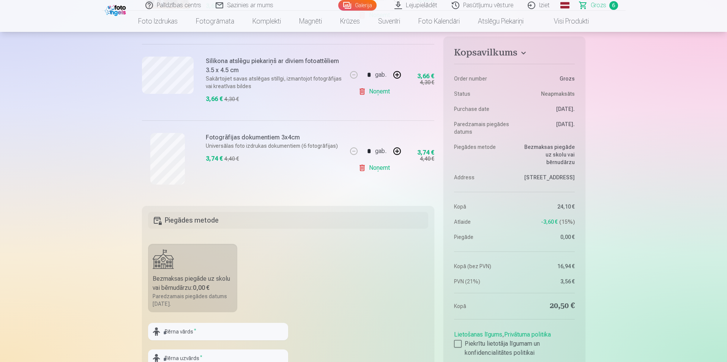
scroll to position [722, 0]
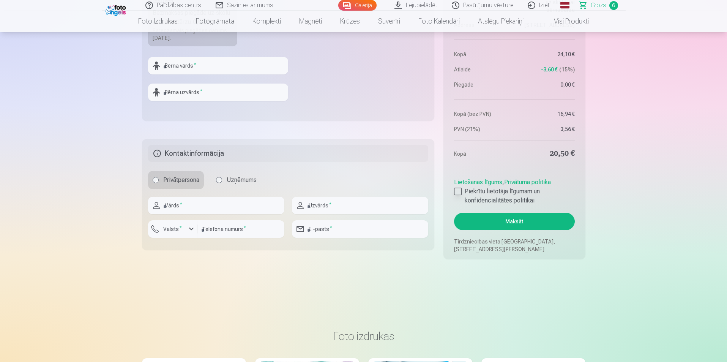
click at [457, 191] on div at bounding box center [458, 192] width 8 height 8
click at [185, 203] on input "text" at bounding box center [216, 205] width 136 height 17
type input "******"
click at [317, 206] on input "text" at bounding box center [360, 205] width 136 height 17
type input "*******"
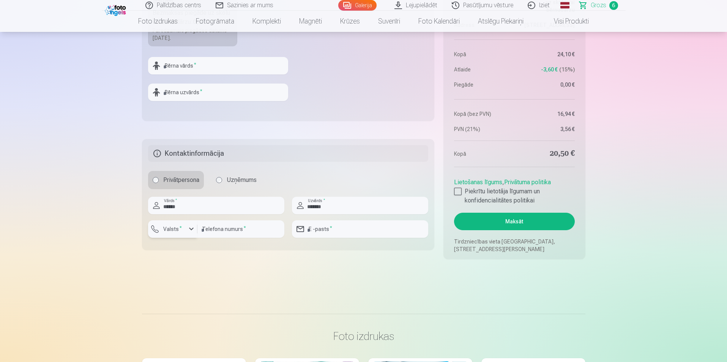
click at [191, 228] on div "button" at bounding box center [191, 228] width 9 height 9
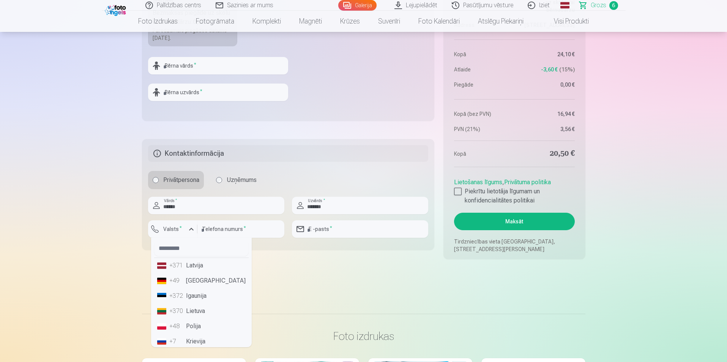
drag, startPoint x: 196, startPoint y: 267, endPoint x: 204, endPoint y: 262, distance: 9.7
click at [197, 267] on li "+371 Latvija" at bounding box center [201, 265] width 95 height 15
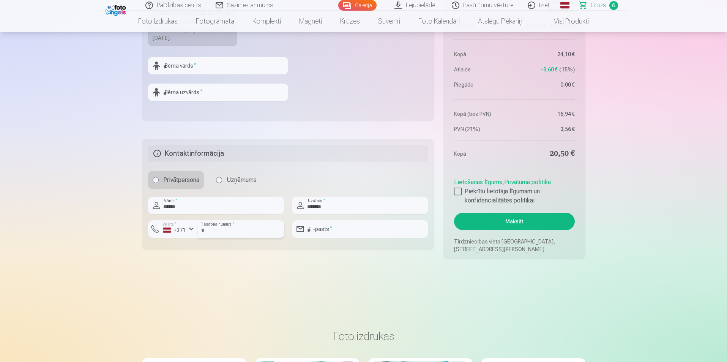
click at [229, 232] on input "number" at bounding box center [241, 228] width 87 height 17
type input "********"
click at [329, 225] on input "email" at bounding box center [360, 228] width 136 height 17
type input "**********"
click at [523, 221] on button "Maksāt" at bounding box center [514, 221] width 120 height 17
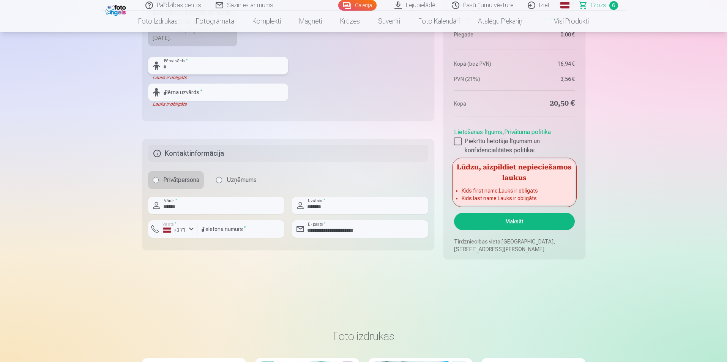
scroll to position [608, 0]
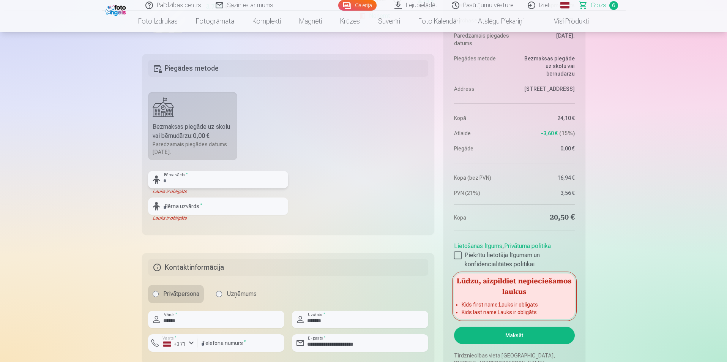
click at [168, 182] on input "text" at bounding box center [218, 179] width 140 height 17
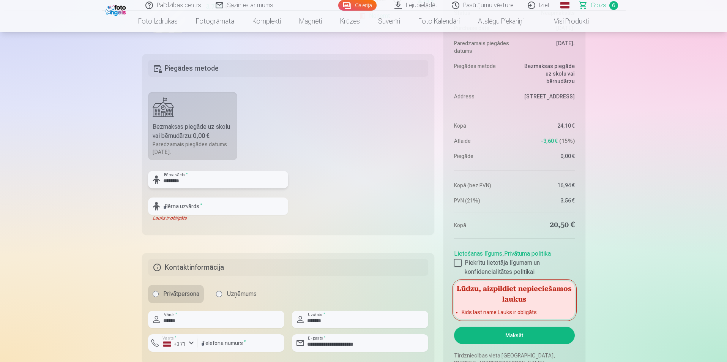
type input "*******"
click at [183, 207] on input "text" at bounding box center [218, 206] width 140 height 17
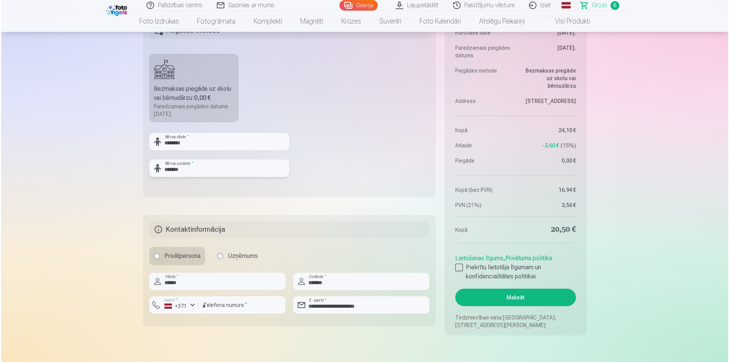
scroll to position [760, 0]
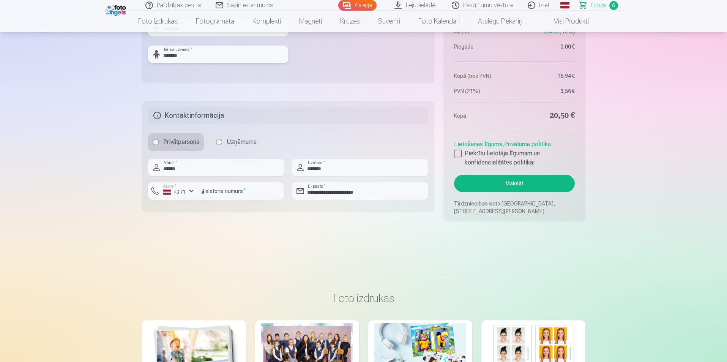
type input "*******"
click at [520, 181] on button "Maksāt" at bounding box center [514, 183] width 120 height 17
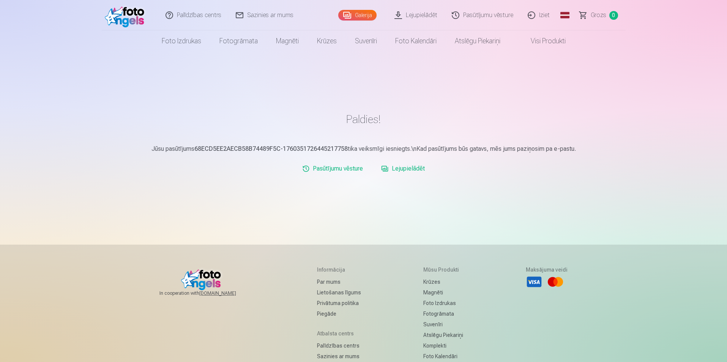
click at [409, 169] on link "Lejupielādēt" at bounding box center [403, 168] width 50 height 15
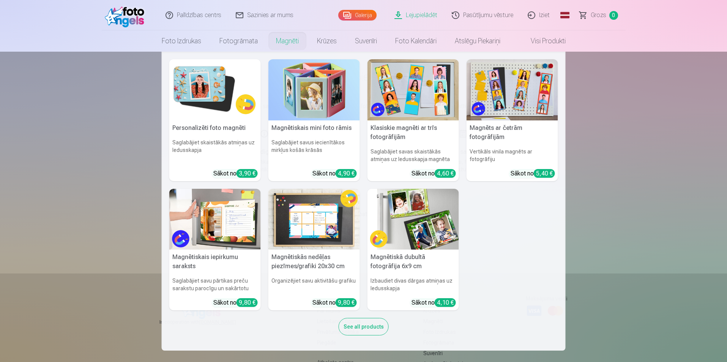
click at [288, 41] on link "Magnēti" at bounding box center [287, 40] width 41 height 21
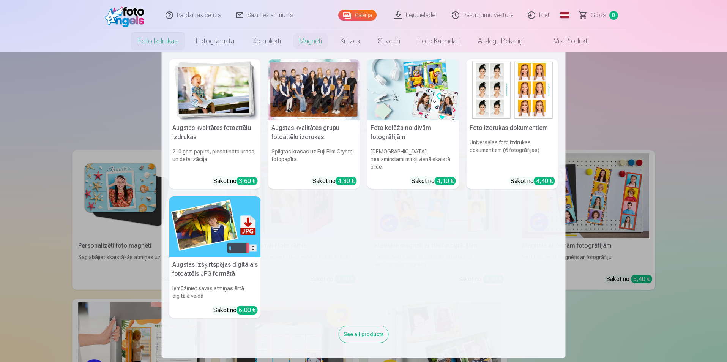
click at [151, 43] on link "Foto izdrukas" at bounding box center [158, 40] width 58 height 21
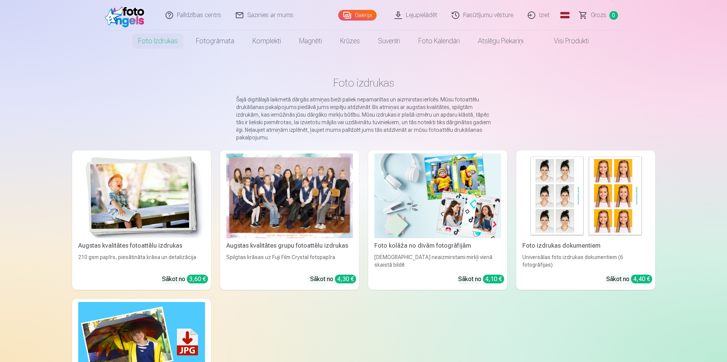
click at [288, 185] on div at bounding box center [289, 195] width 127 height 85
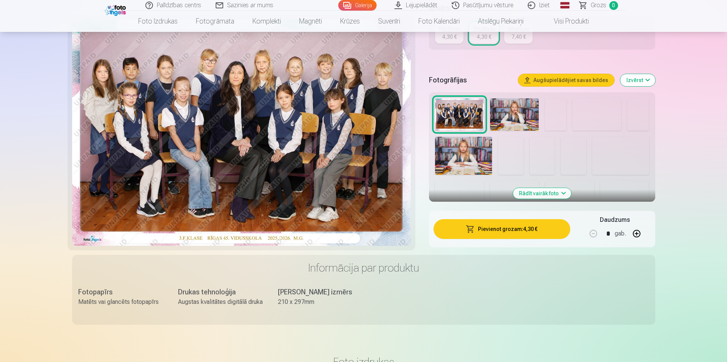
scroll to position [190, 0]
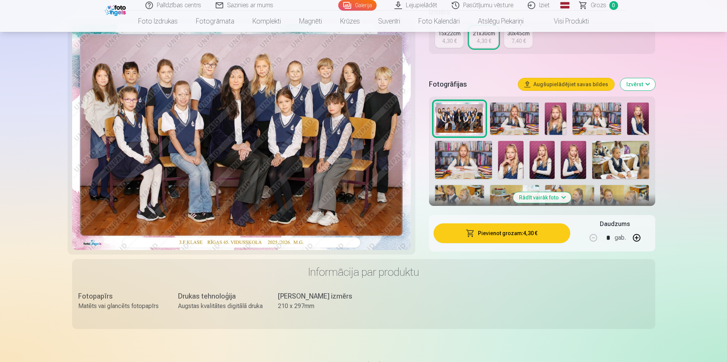
click at [542, 198] on button "Rādīt vairāk foto" at bounding box center [542, 197] width 58 height 11
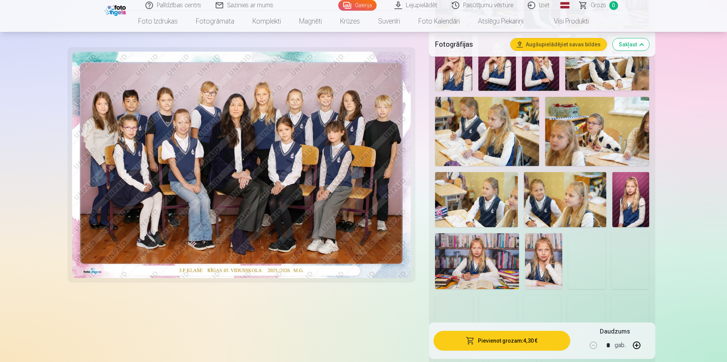
scroll to position [456, 0]
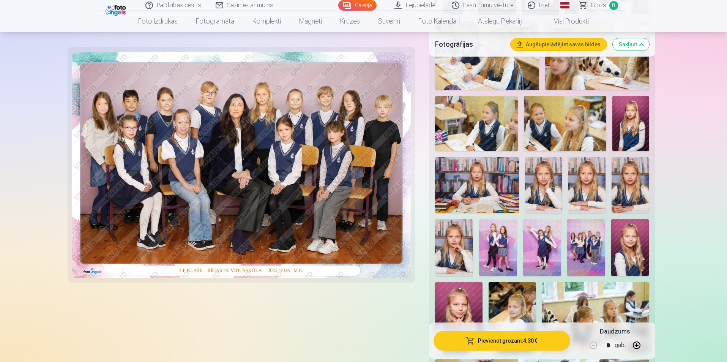
click at [544, 239] on img at bounding box center [542, 247] width 38 height 57
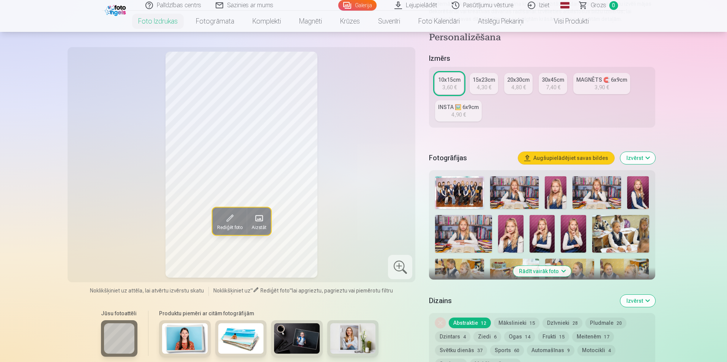
scroll to position [190, 0]
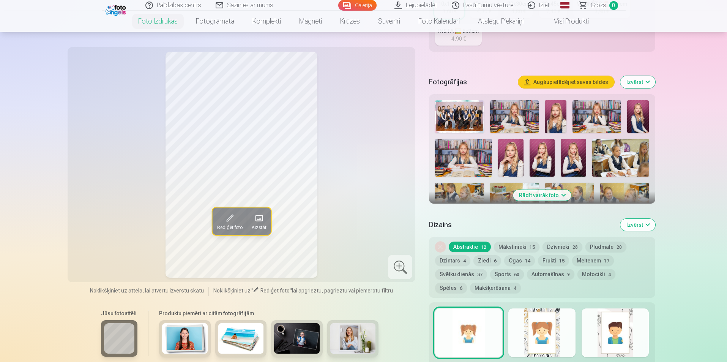
click at [550, 193] on button "Rādīt vairāk foto" at bounding box center [542, 195] width 58 height 11
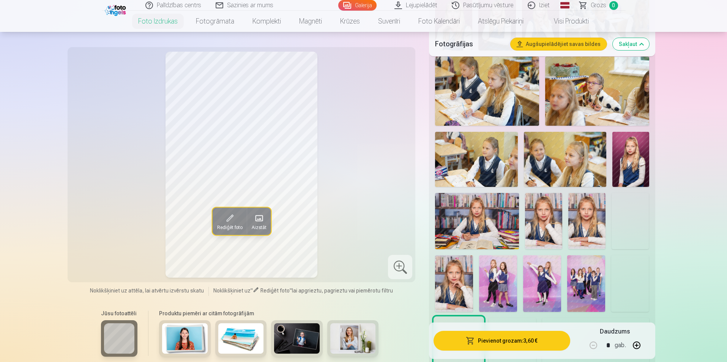
scroll to position [494, 0]
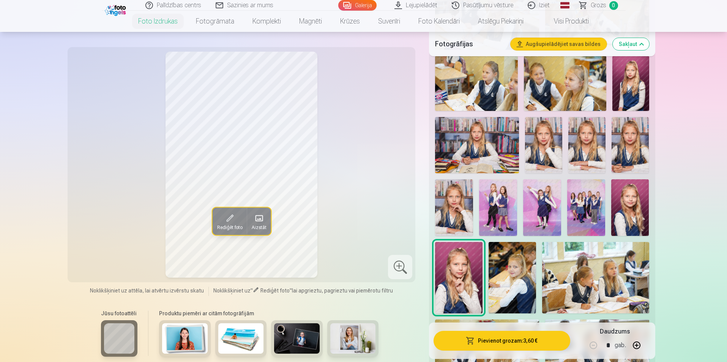
click at [552, 202] on img at bounding box center [542, 207] width 38 height 57
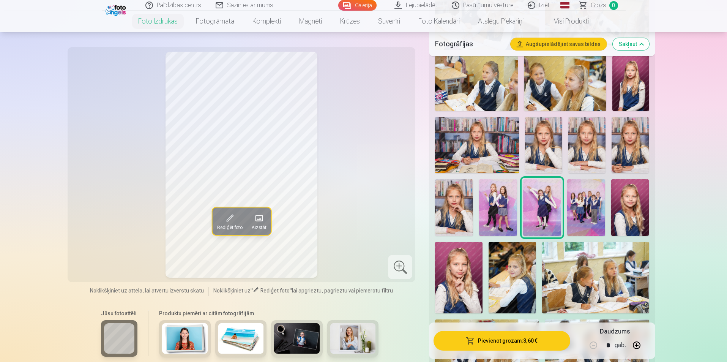
click at [228, 217] on span at bounding box center [229, 218] width 12 height 12
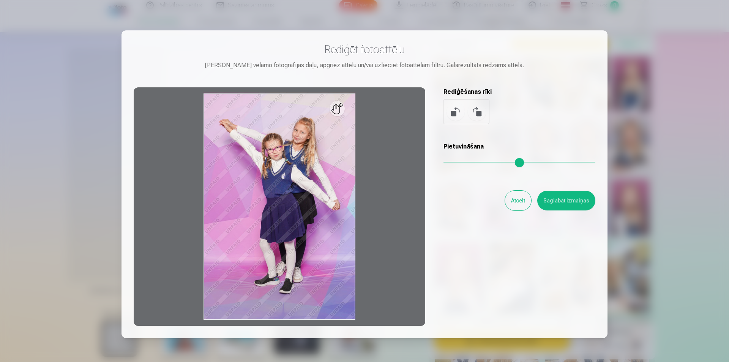
click at [337, 115] on div at bounding box center [280, 206] width 292 height 239
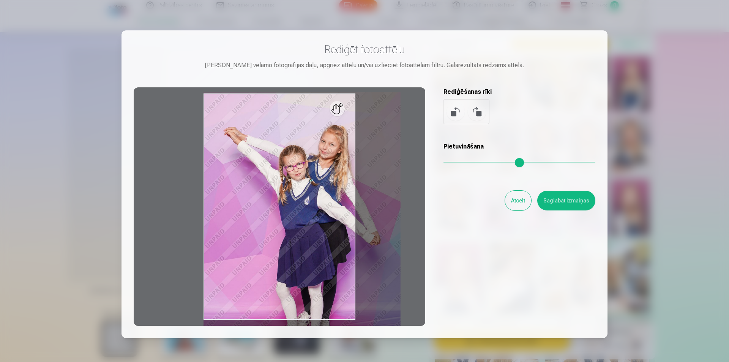
type input "*"
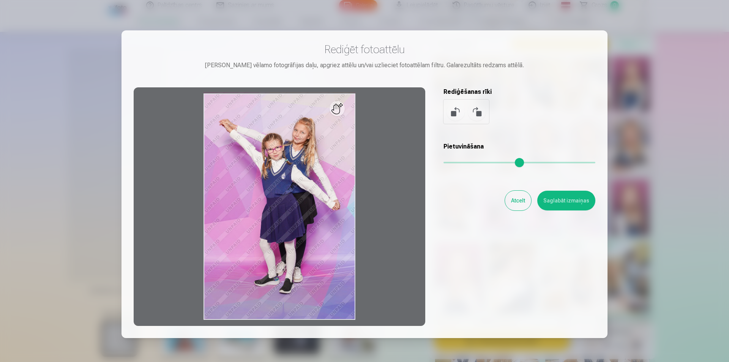
drag, startPoint x: 449, startPoint y: 163, endPoint x: 436, endPoint y: 158, distance: 14.3
click at [444, 162] on input "range" at bounding box center [520, 163] width 152 height 2
drag, startPoint x: 516, startPoint y: 200, endPoint x: 501, endPoint y: 201, distance: 15.3
click at [517, 200] on button "Atcelt" at bounding box center [518, 201] width 26 height 20
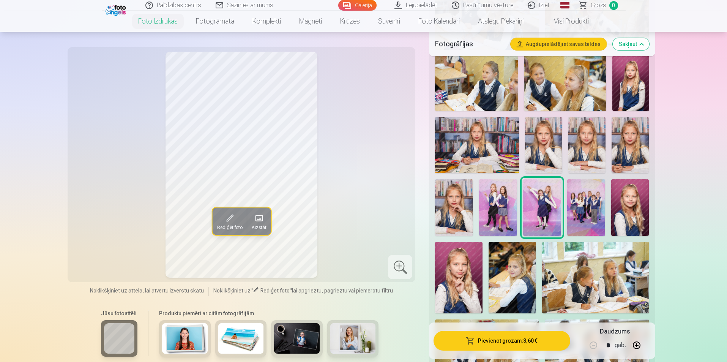
click at [591, 199] on img at bounding box center [586, 207] width 38 height 57
click at [232, 218] on span at bounding box center [229, 218] width 12 height 12
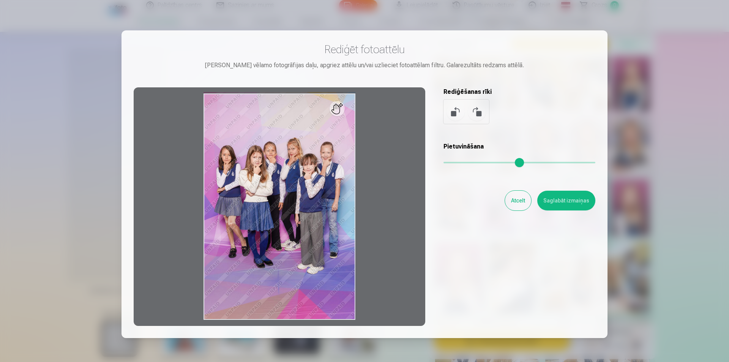
click at [342, 112] on div at bounding box center [280, 206] width 292 height 239
drag, startPoint x: 448, startPoint y: 161, endPoint x: 421, endPoint y: 160, distance: 27.4
click at [444, 163] on input "range" at bounding box center [520, 163] width 152 height 2
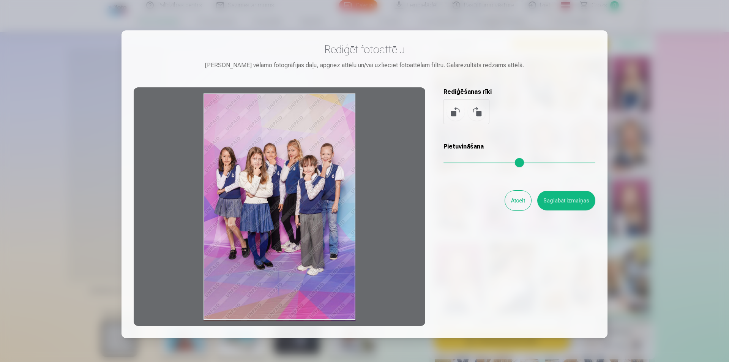
drag, startPoint x: 328, startPoint y: 117, endPoint x: 225, endPoint y: 223, distance: 147.7
click at [225, 223] on div at bounding box center [280, 206] width 292 height 239
click at [234, 220] on div at bounding box center [280, 206] width 292 height 239
drag, startPoint x: 290, startPoint y: 217, endPoint x: 282, endPoint y: 217, distance: 8.4
click at [282, 217] on div at bounding box center [280, 206] width 292 height 239
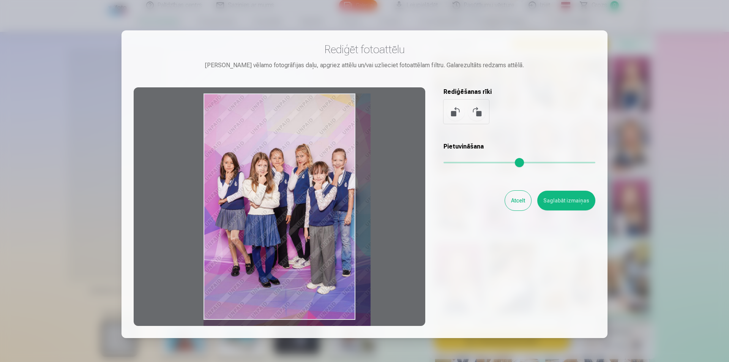
drag, startPoint x: 449, startPoint y: 163, endPoint x: 455, endPoint y: 169, distance: 9.1
click at [455, 163] on input "range" at bounding box center [520, 163] width 152 height 2
type input "****"
drag, startPoint x: 305, startPoint y: 234, endPoint x: 322, endPoint y: 234, distance: 16.7
click at [322, 234] on div at bounding box center [280, 206] width 292 height 239
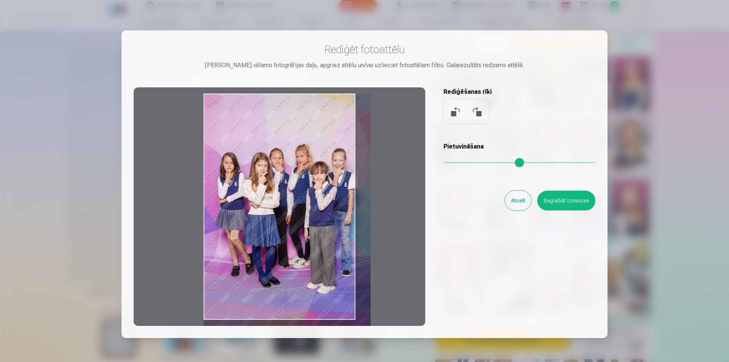
click at [519, 201] on button "Atcelt" at bounding box center [518, 201] width 26 height 20
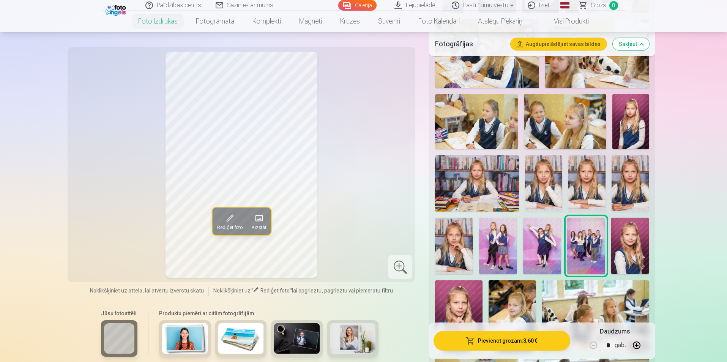
scroll to position [342, 0]
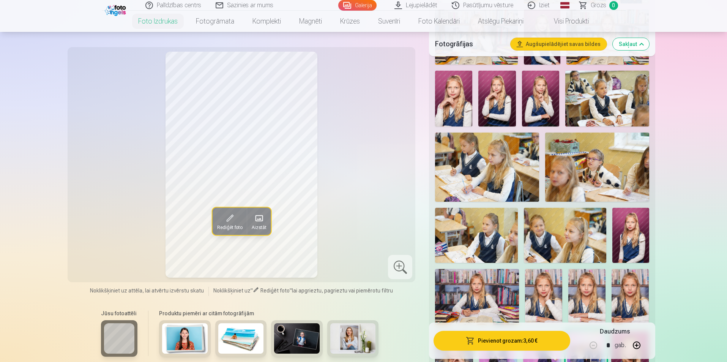
click at [488, 237] on img at bounding box center [476, 235] width 82 height 55
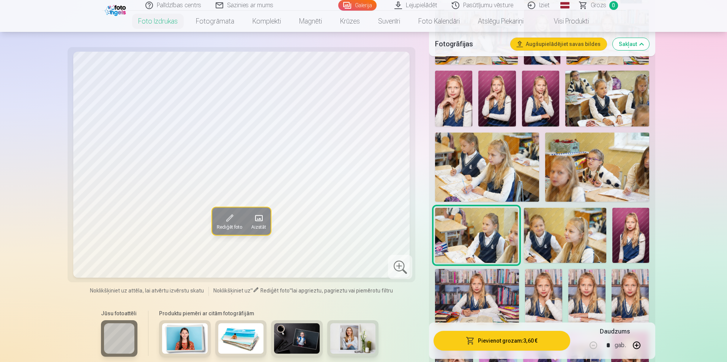
click at [576, 237] on img at bounding box center [565, 235] width 82 height 55
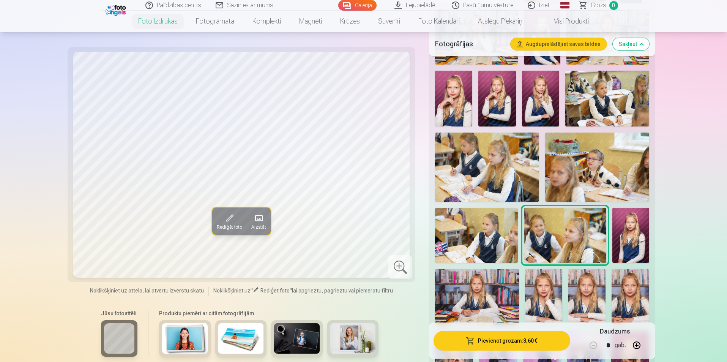
click at [501, 165] on img at bounding box center [487, 167] width 104 height 69
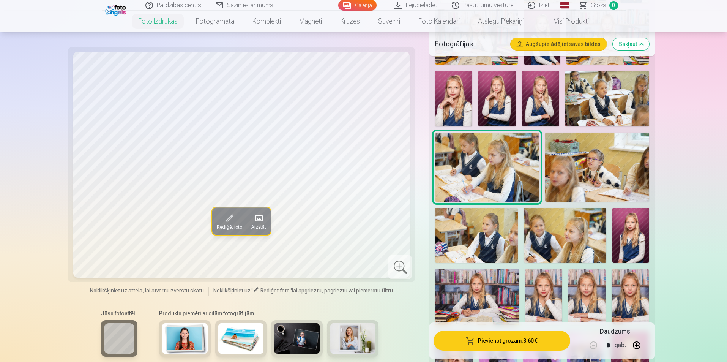
click at [613, 162] on img at bounding box center [597, 167] width 104 height 69
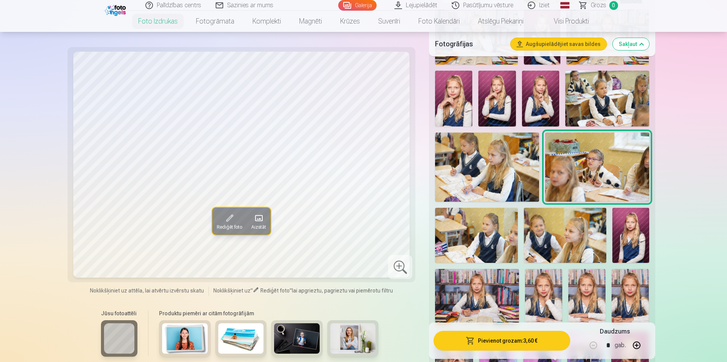
click at [627, 93] on img at bounding box center [608, 99] width 84 height 56
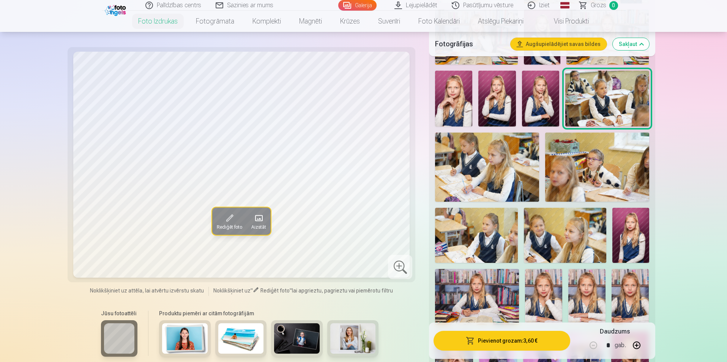
click at [496, 288] on img at bounding box center [477, 297] width 84 height 56
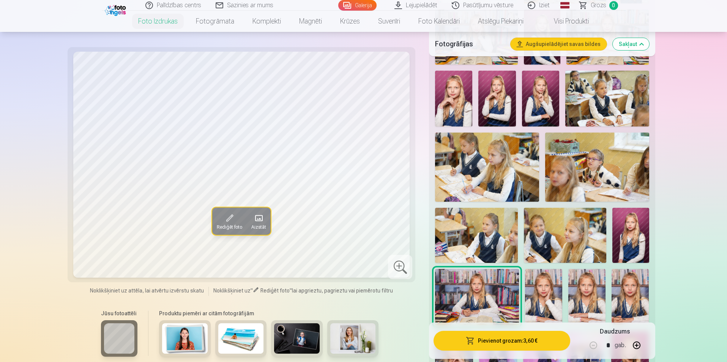
click at [543, 292] on img at bounding box center [543, 297] width 37 height 56
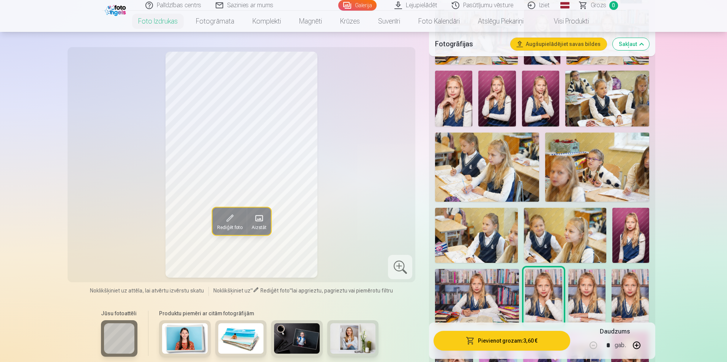
click at [597, 288] on img at bounding box center [587, 297] width 37 height 56
click at [483, 294] on img at bounding box center [477, 297] width 84 height 56
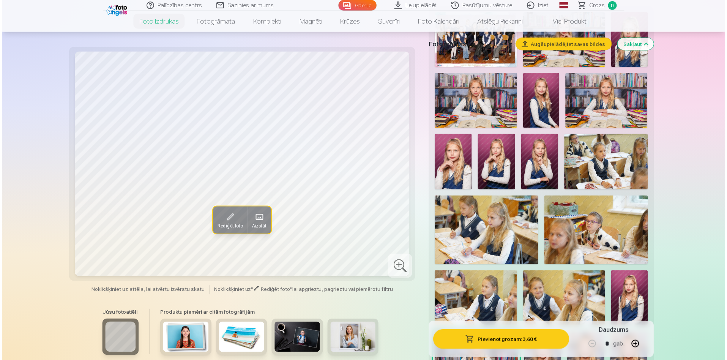
scroll to position [190, 0]
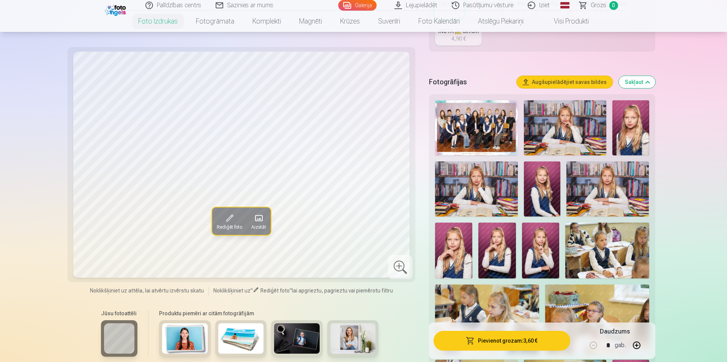
click at [496, 130] on img at bounding box center [476, 127] width 82 height 55
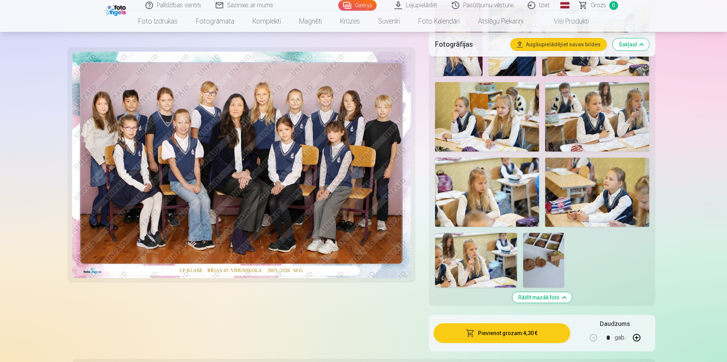
scroll to position [836, 0]
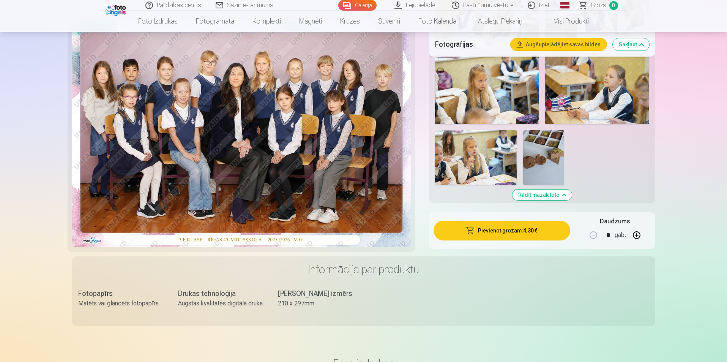
click at [550, 150] on img at bounding box center [543, 157] width 41 height 55
click at [542, 154] on img at bounding box center [543, 157] width 41 height 55
click at [544, 156] on img at bounding box center [543, 157] width 41 height 55
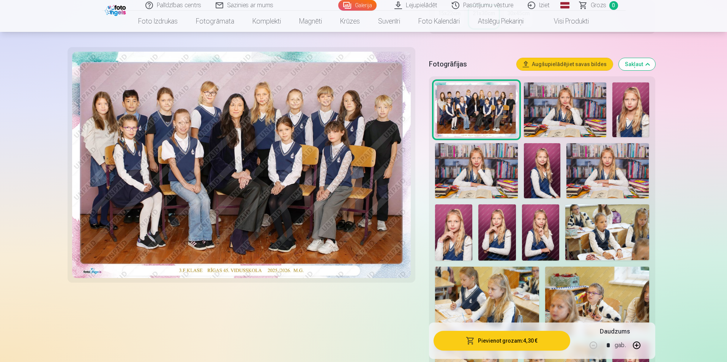
scroll to position [0, 0]
